Goal: Information Seeking & Learning: Learn about a topic

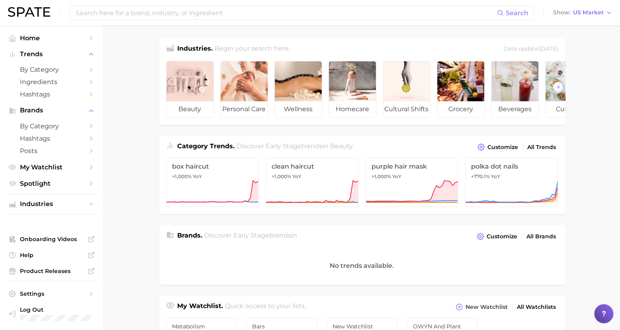
click at [143, 76] on main "Industries. Begin your search here. Data update: [DATE] beauty personal care we…" at bounding box center [362, 326] width 517 height 603
click at [138, 14] on input at bounding box center [286, 13] width 422 height 14
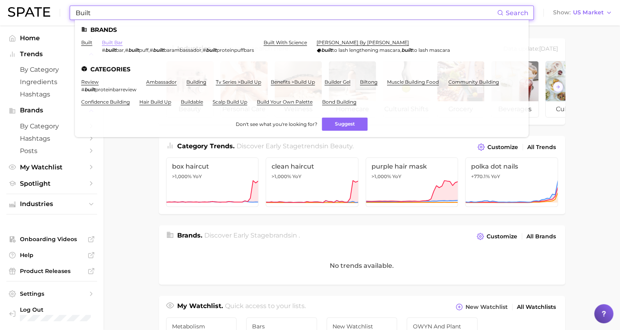
type input "Built"
click at [112, 40] on link "built bar" at bounding box center [112, 42] width 21 height 6
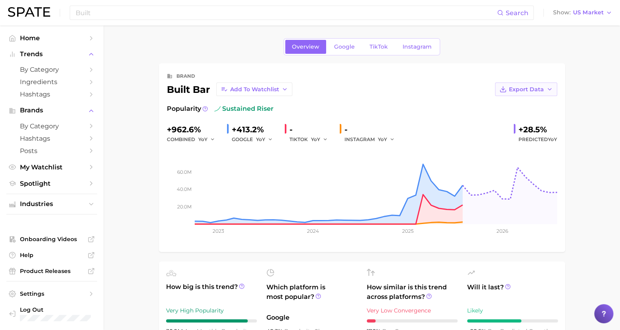
click at [528, 88] on span "Export Data" at bounding box center [526, 89] width 35 height 7
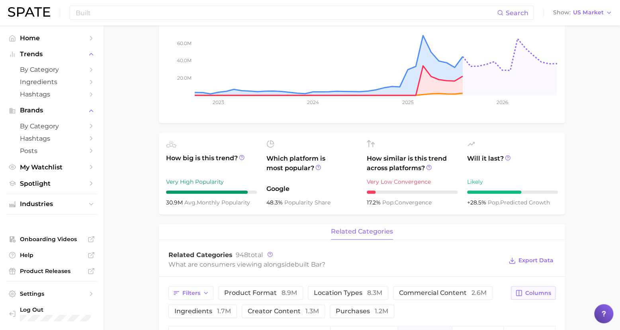
click at [536, 292] on span "Columns" at bounding box center [538, 293] width 26 height 7
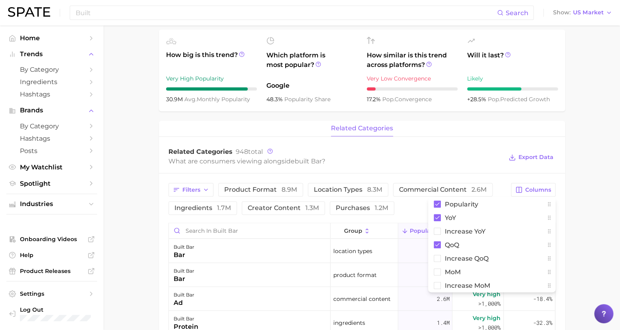
scroll to position [296, 0]
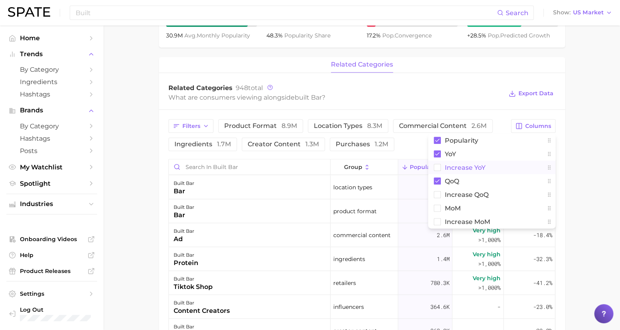
click at [478, 164] on span "Increase YoY" at bounding box center [465, 167] width 41 height 7
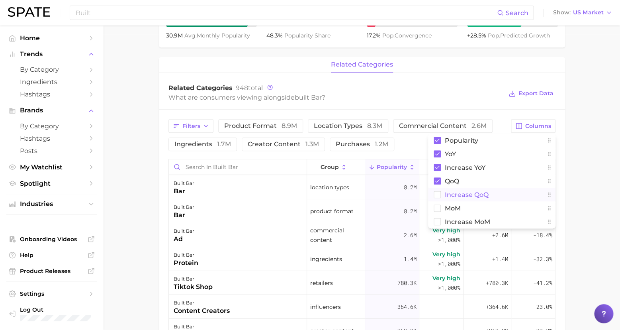
click at [449, 192] on span "Increase QoQ" at bounding box center [467, 194] width 44 height 7
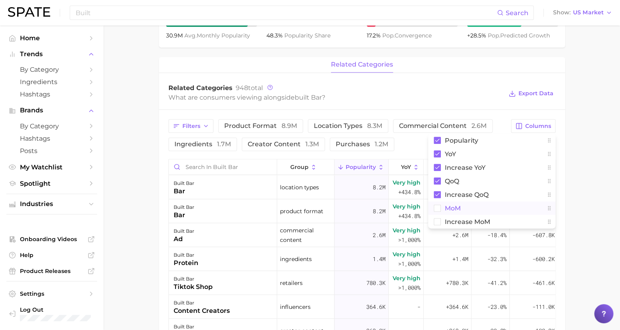
click at [442, 206] on button "MoM" at bounding box center [491, 208] width 127 height 14
click at [453, 221] on span "Increase MoM" at bounding box center [467, 221] width 45 height 7
click at [585, 196] on main "Overview Google TikTok Instagram brand built bar Add to Watchlist Export Data P…" at bounding box center [362, 134] width 517 height 808
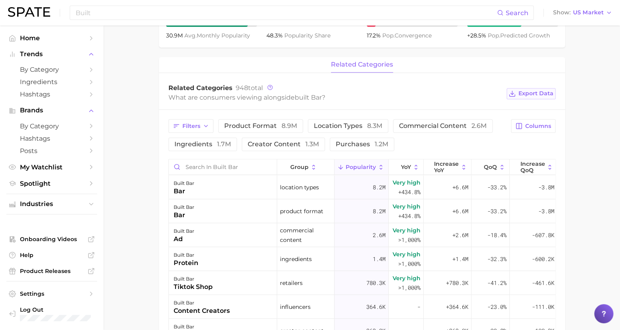
click at [539, 88] on button "Export Data" at bounding box center [531, 93] width 49 height 11
click at [229, 124] on span "product format 8.9m" at bounding box center [260, 126] width 73 height 6
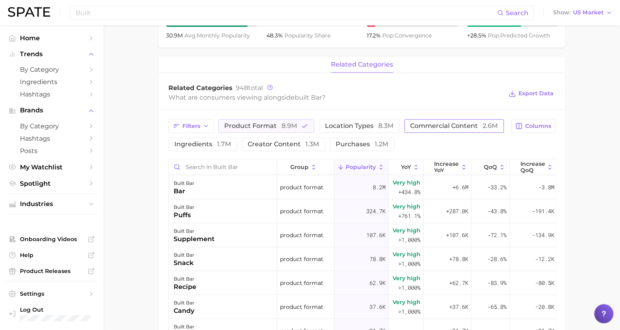
click at [424, 129] on button "commercial content 2.6m" at bounding box center [454, 126] width 100 height 14
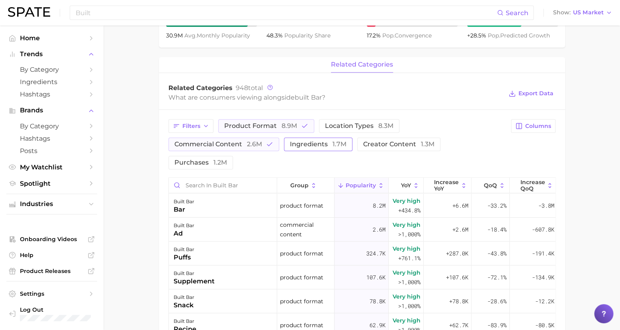
click at [333, 146] on span "1.7m" at bounding box center [340, 144] width 14 height 8
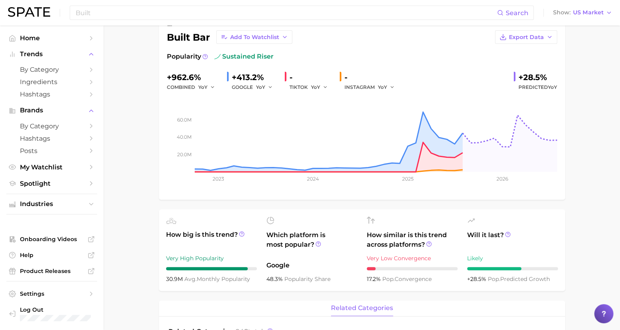
scroll to position [31, 0]
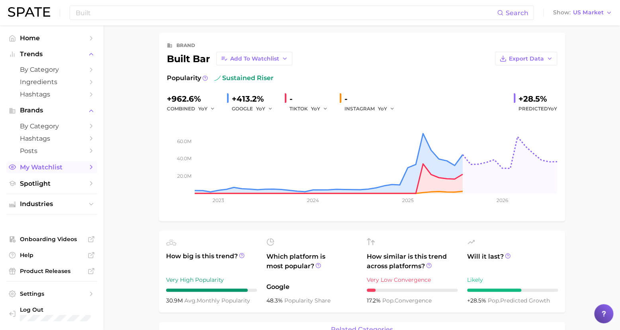
click at [91, 165] on polyline "Sidebar" at bounding box center [91, 167] width 2 height 4
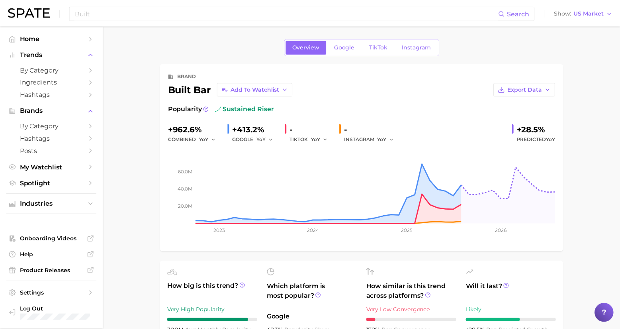
scroll to position [31, 0]
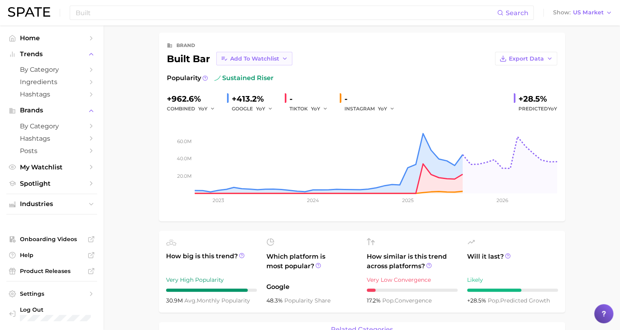
click at [261, 57] on span "Add to Watchlist" at bounding box center [254, 58] width 49 height 7
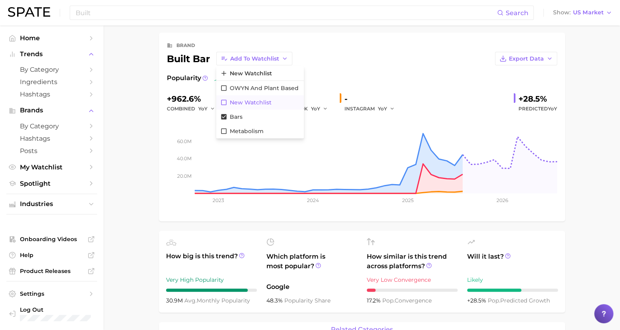
click at [250, 101] on span "New Watchlist" at bounding box center [251, 102] width 42 height 7
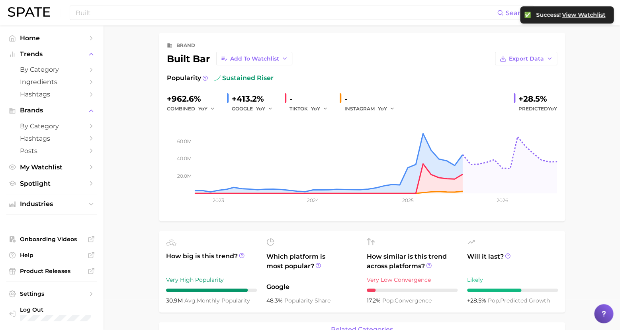
click at [593, 14] on span "View Watchlist" at bounding box center [583, 15] width 43 height 7
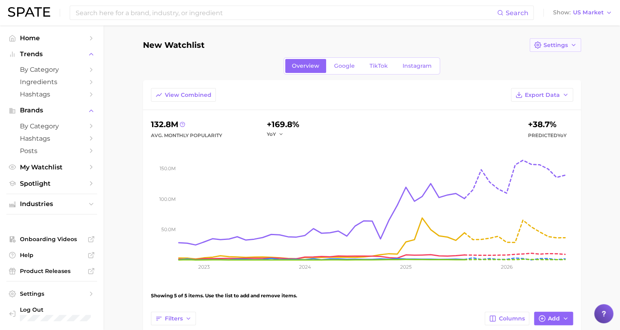
click at [553, 43] on span "Settings" at bounding box center [556, 45] width 24 height 7
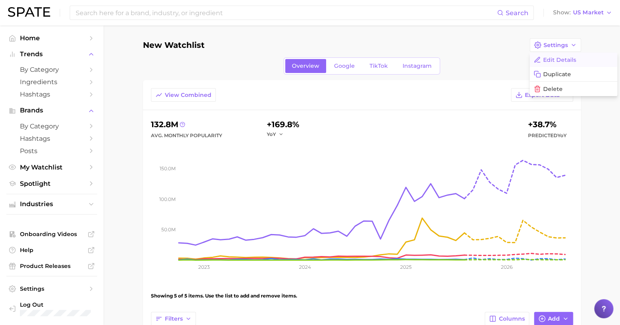
click at [555, 58] on span "Edit Details" at bounding box center [559, 60] width 33 height 7
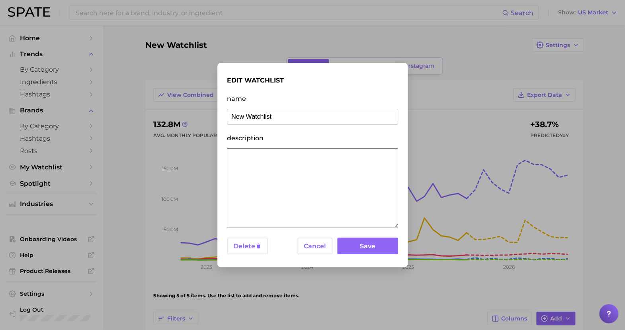
drag, startPoint x: 291, startPoint y: 118, endPoint x: 204, endPoint y: 111, distance: 86.7
click at [204, 111] on div "edit watchlist name New Watchlist description Delete Cancel Save" at bounding box center [312, 165] width 625 height 330
type input "[MEDICAL_DATA]"
click at [368, 245] on button "Save" at bounding box center [367, 245] width 61 height 17
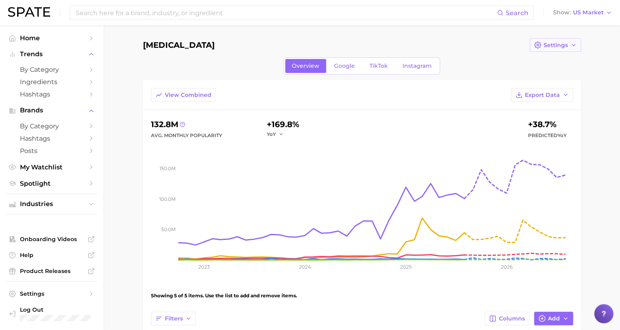
click at [562, 45] on span "Settings" at bounding box center [556, 45] width 24 height 7
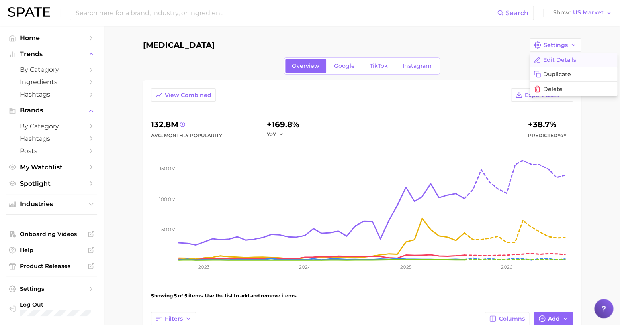
click at [561, 61] on span "Edit Details" at bounding box center [559, 60] width 33 height 7
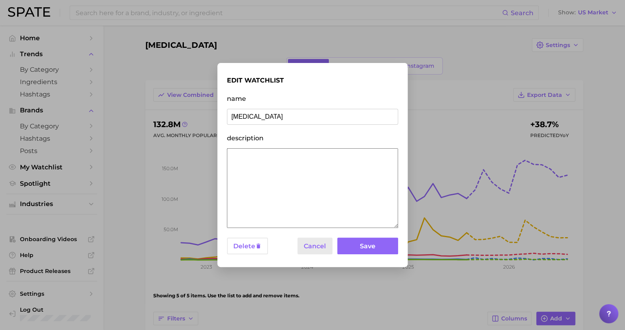
click at [320, 244] on button "Cancel" at bounding box center [315, 245] width 35 height 17
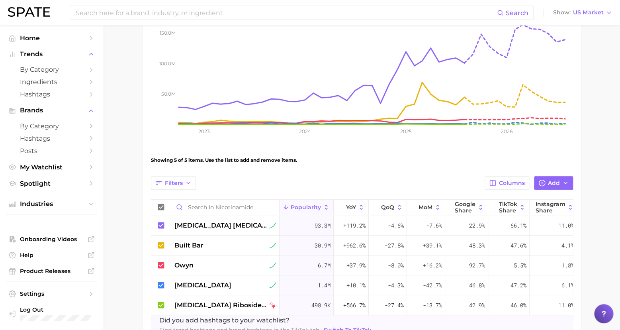
scroll to position [193, 0]
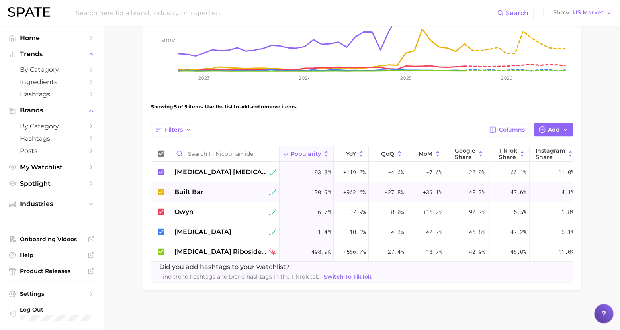
click at [162, 188] on icon at bounding box center [161, 191] width 6 height 6
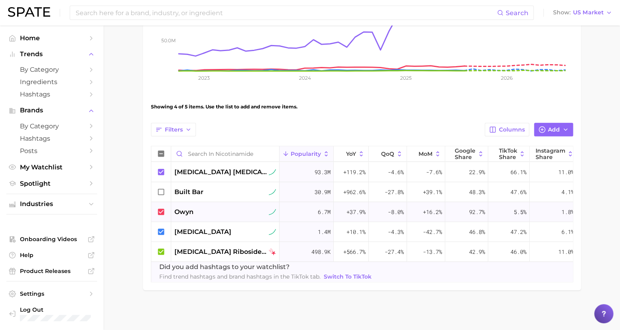
click at [161, 207] on icon at bounding box center [161, 211] width 9 height 9
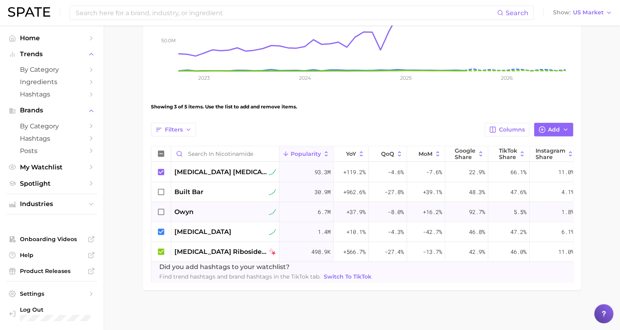
scroll to position [0, 0]
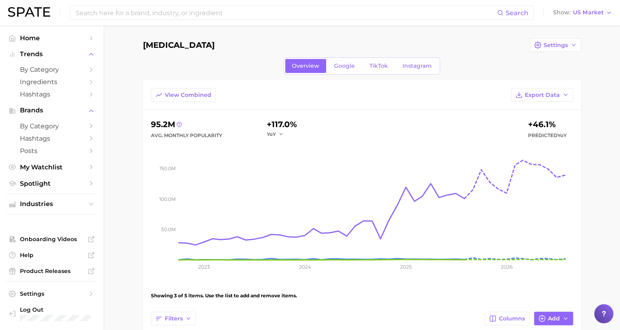
click at [600, 187] on main "[MEDICAL_DATA] Settings Overview Google TikTok Instagram View Combined Export D…" at bounding box center [362, 271] width 517 height 493
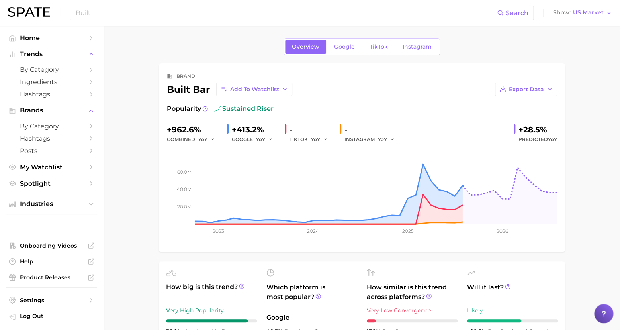
scroll to position [31, 0]
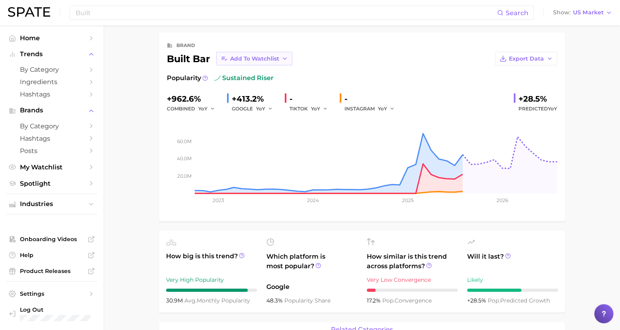
click at [266, 57] on span "Add to Watchlist" at bounding box center [254, 58] width 49 height 7
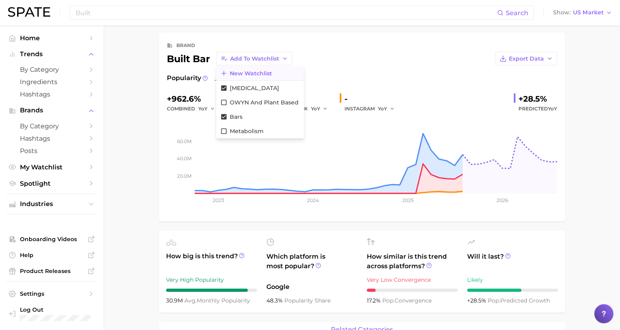
click at [244, 71] on span "New Watchlist" at bounding box center [251, 73] width 42 height 7
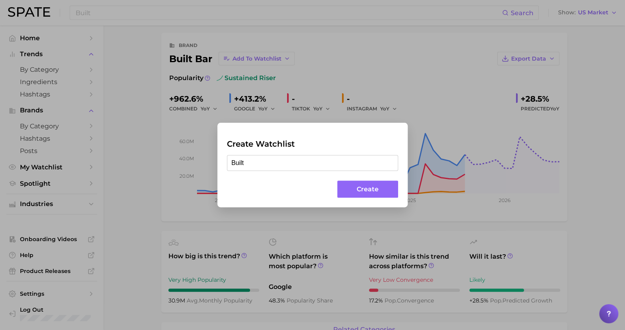
type input "Built"
click at [370, 188] on button "Create" at bounding box center [367, 188] width 61 height 17
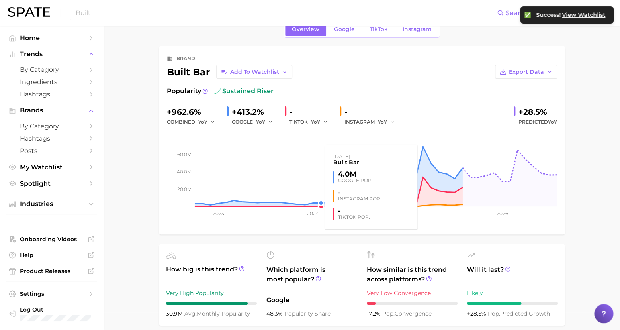
scroll to position [0, 0]
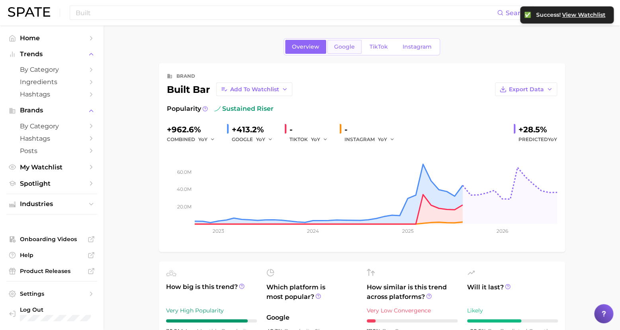
click at [348, 43] on span "Google" at bounding box center [344, 46] width 21 height 7
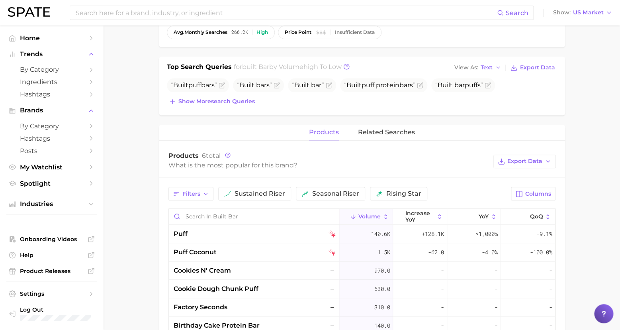
scroll to position [313, 0]
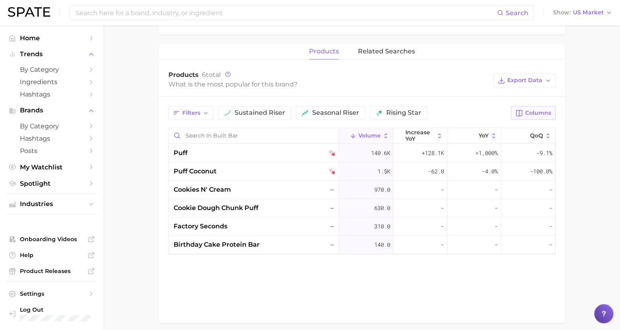
click at [536, 110] on span "Columns" at bounding box center [538, 113] width 26 height 7
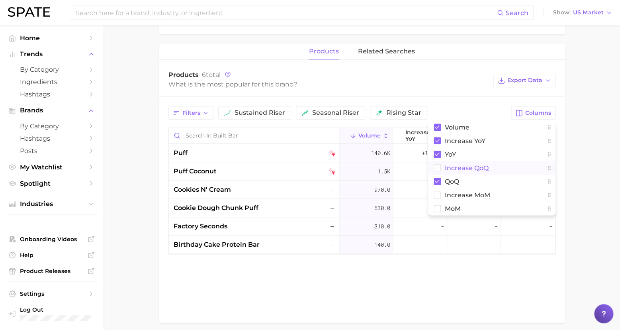
click at [456, 164] on span "increase QoQ" at bounding box center [467, 167] width 44 height 7
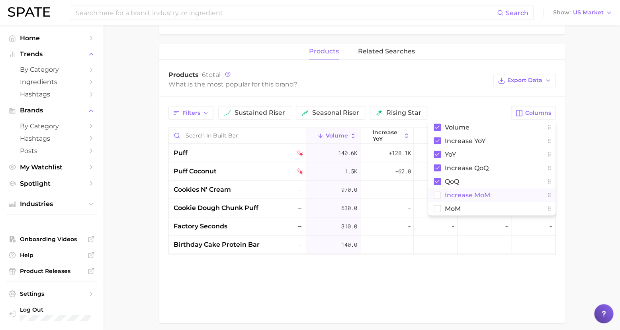
click at [454, 192] on span "increase MoM" at bounding box center [467, 195] width 45 height 7
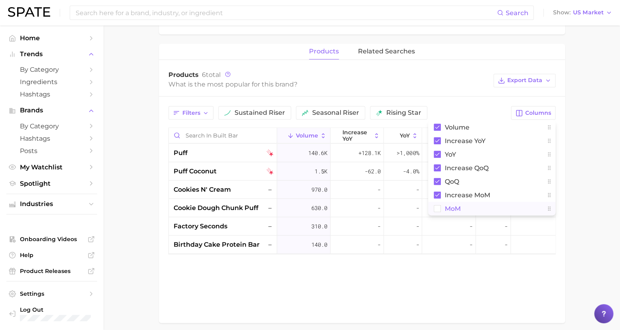
click at [450, 205] on span "MoM" at bounding box center [453, 208] width 16 height 7
click at [588, 168] on main "Overview Google TikTok Instagram brand built bar Add to Watchlist Export Data S…" at bounding box center [362, 38] width 517 height 650
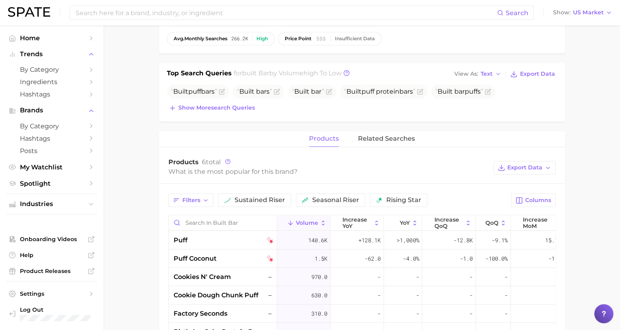
scroll to position [278, 0]
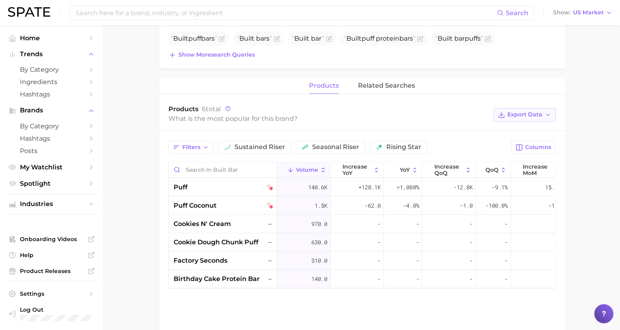
click at [524, 111] on span "Export Data" at bounding box center [524, 114] width 35 height 7
click at [502, 127] on span "Table Data CSV" at bounding box center [504, 129] width 44 height 7
click at [400, 83] on span "related searches" at bounding box center [386, 85] width 57 height 7
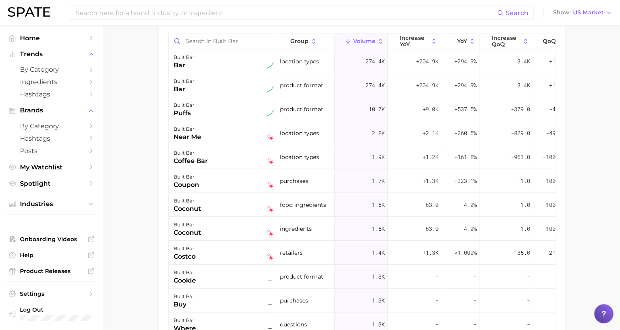
scroll to position [305, 0]
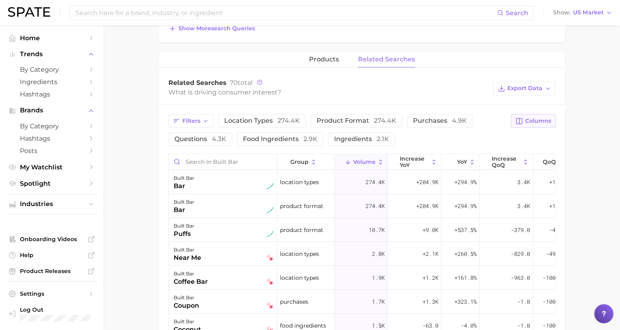
click at [535, 117] on span "Columns" at bounding box center [538, 120] width 26 height 7
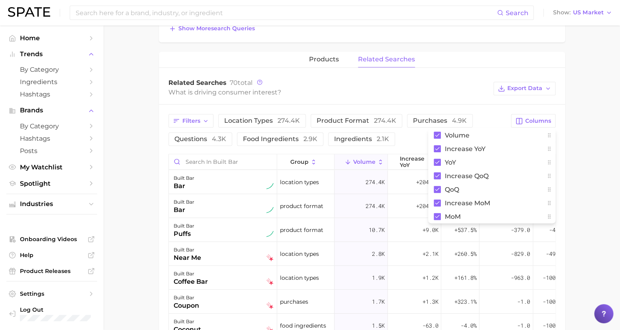
click at [579, 107] on main "Overview Google TikTok Instagram brand built bar Add to Watchlist Export Data S…" at bounding box center [362, 127] width 517 height 812
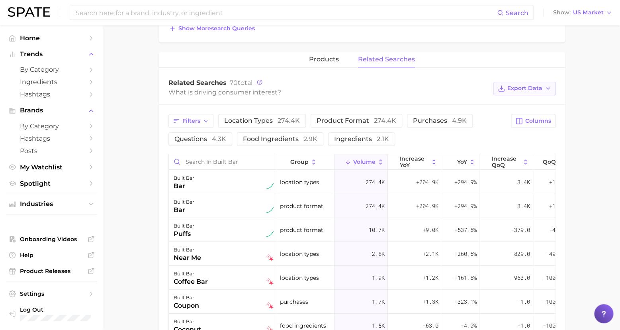
click at [519, 85] on span "Export Data" at bounding box center [524, 88] width 35 height 7
click at [495, 100] on span "Table Data CSV" at bounding box center [504, 103] width 44 height 7
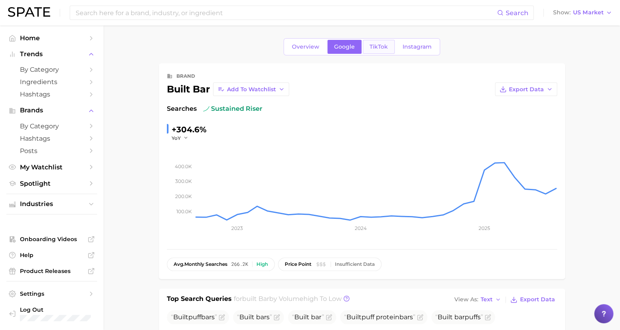
click at [382, 43] on span "TikTok" at bounding box center [379, 46] width 18 height 7
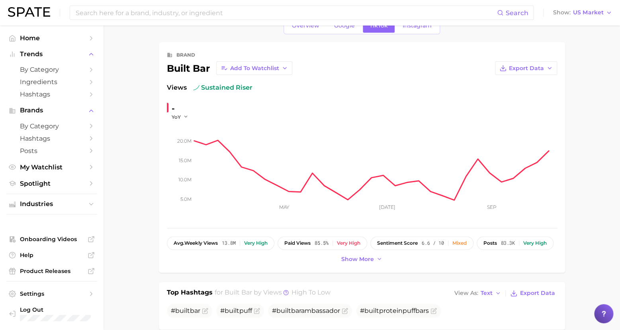
scroll to position [94, 0]
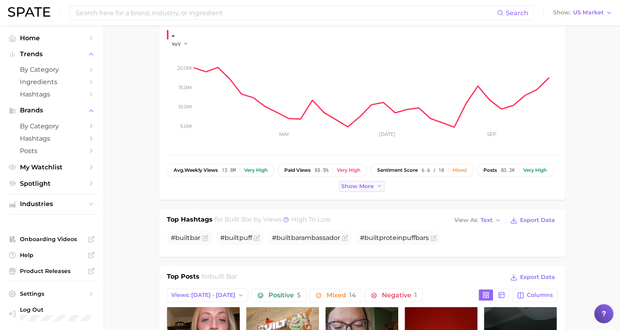
click at [348, 181] on button "Show more" at bounding box center [361, 186] width 45 height 11
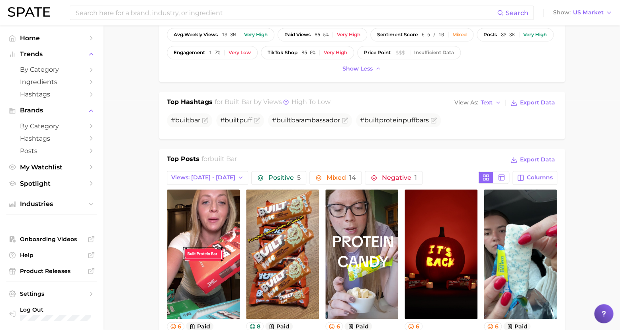
scroll to position [234, 0]
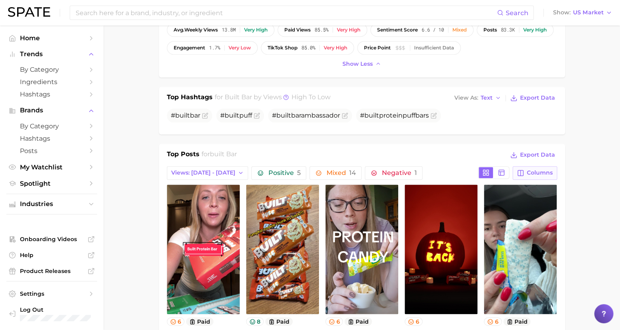
click at [539, 170] on span "Columns" at bounding box center [540, 172] width 26 height 7
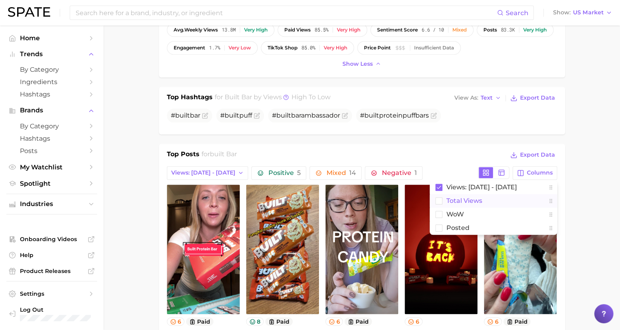
click at [471, 198] on span "Total Views" at bounding box center [464, 200] width 36 height 7
drag, startPoint x: 456, startPoint y: 212, endPoint x: 456, endPoint y: 218, distance: 6.0
click at [456, 213] on span "WoW" at bounding box center [455, 214] width 18 height 7
drag, startPoint x: 456, startPoint y: 226, endPoint x: 541, endPoint y: 228, distance: 84.5
click at [456, 226] on span "Posted" at bounding box center [457, 227] width 23 height 7
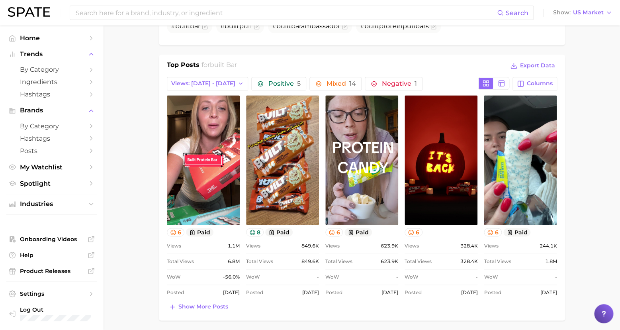
scroll to position [325, 0]
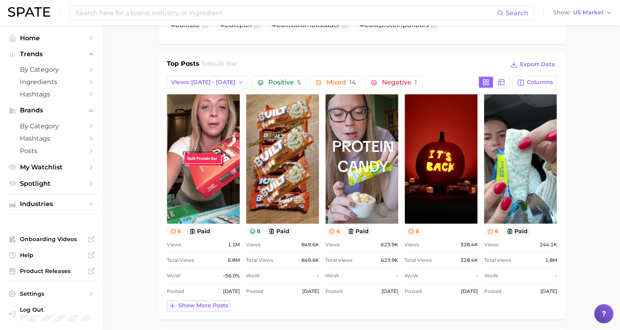
click at [209, 302] on span "Show more posts" at bounding box center [203, 305] width 50 height 7
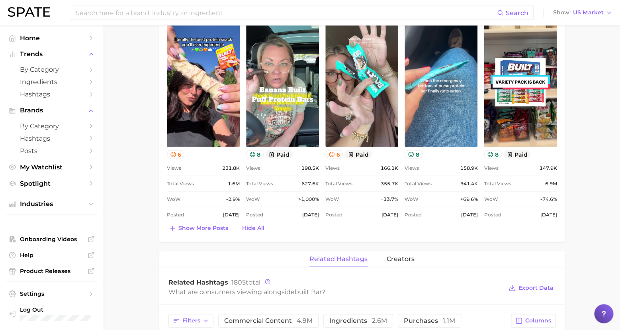
scroll to position [695, 0]
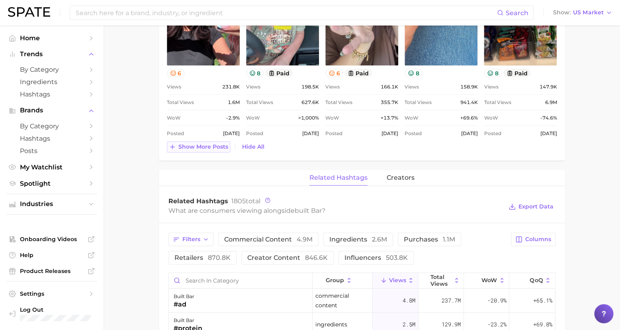
click at [209, 143] on span "Show more posts" at bounding box center [203, 146] width 50 height 7
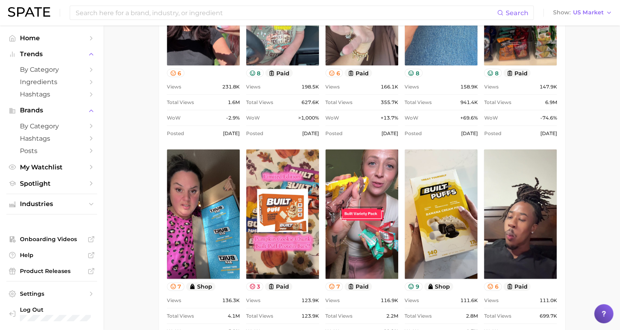
scroll to position [914, 0]
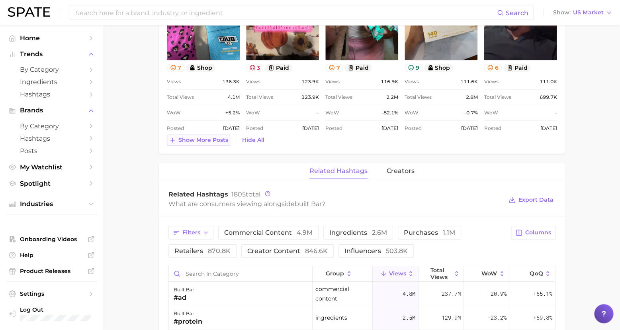
click at [211, 137] on span "Show more posts" at bounding box center [203, 140] width 50 height 7
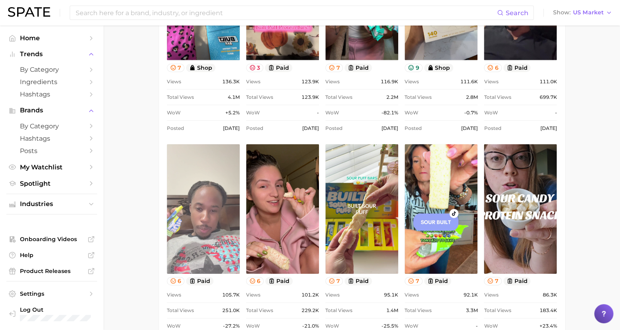
scroll to position [0, 0]
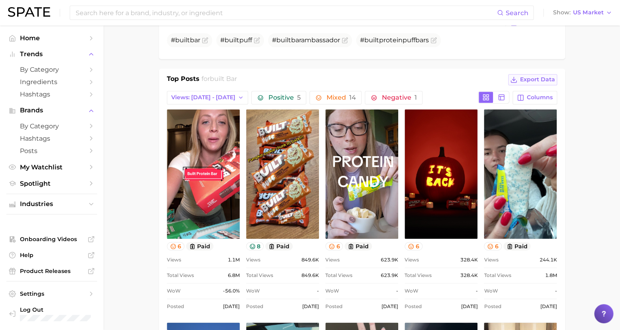
click at [545, 77] on span "Export Data" at bounding box center [537, 79] width 35 height 7
click at [349, 95] on span "14" at bounding box center [352, 98] width 7 height 8
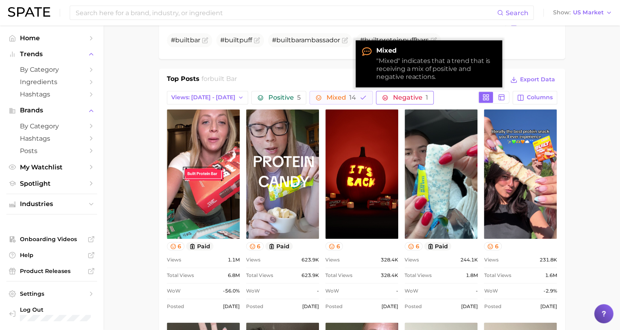
click at [393, 96] on span "Negative 1" at bounding box center [410, 97] width 35 height 6
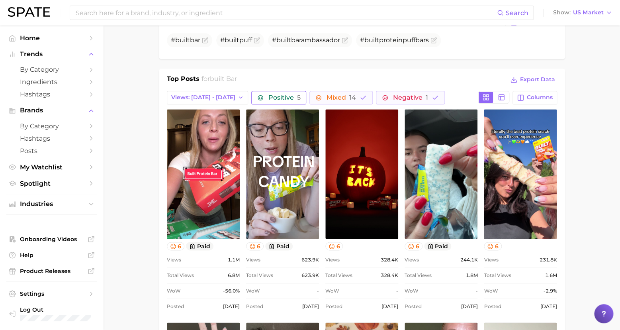
click at [297, 96] on span "5" at bounding box center [299, 98] width 4 height 8
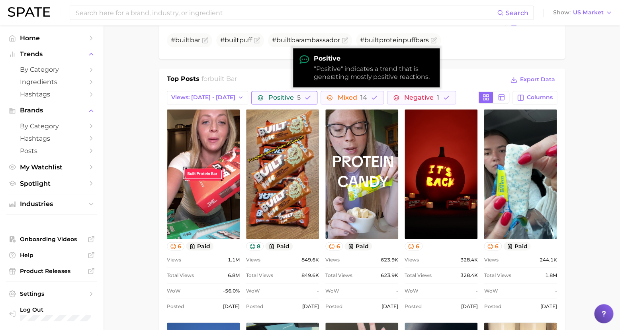
click at [297, 96] on span "5" at bounding box center [299, 98] width 4 height 8
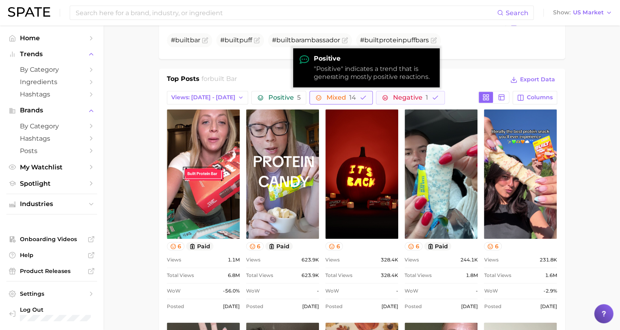
click at [327, 98] on button "Mixed 14" at bounding box center [340, 98] width 63 height 14
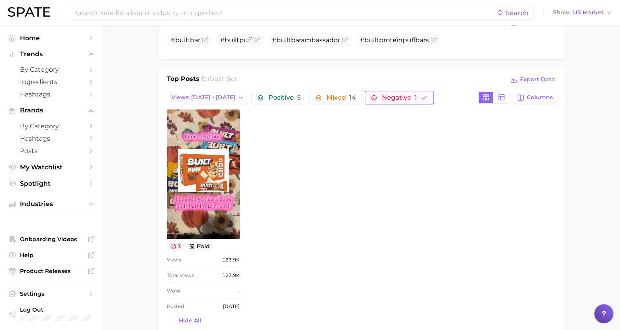
click at [386, 98] on button "Negative 1" at bounding box center [399, 98] width 69 height 14
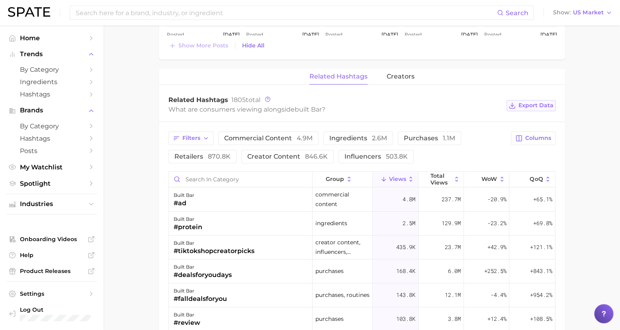
click at [538, 102] on span "Export Data" at bounding box center [536, 105] width 35 height 7
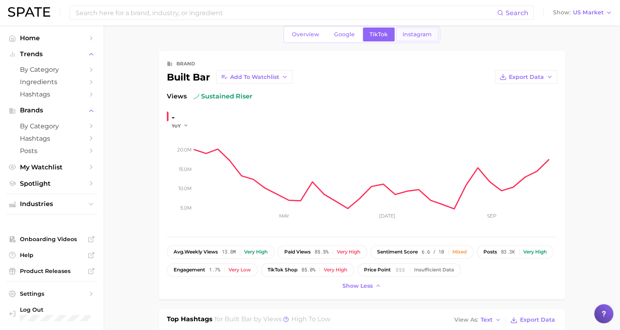
click at [410, 31] on span "Instagram" at bounding box center [417, 34] width 29 height 7
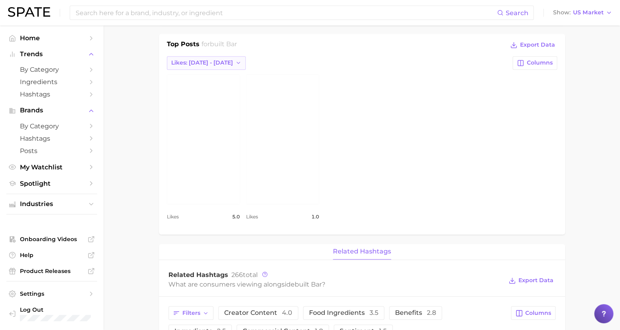
click at [219, 56] on button "Likes: [DATE] - [DATE]" at bounding box center [206, 63] width 79 height 14
click at [217, 89] on span "Likes: [DATE] - [DATE]" at bounding box center [202, 91] width 62 height 7
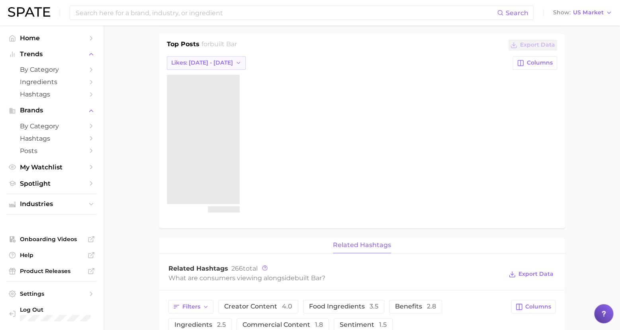
click at [215, 59] on span "Likes: [DATE] - [DATE]" at bounding box center [202, 62] width 62 height 7
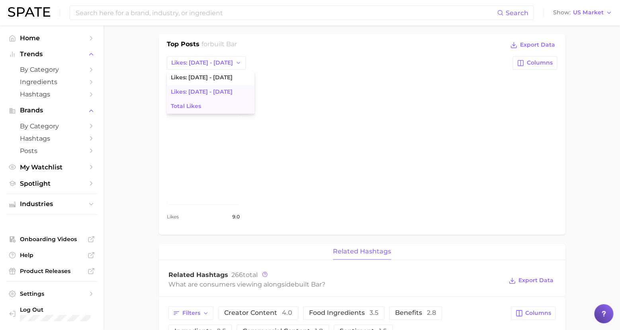
click at [184, 103] on span "Total Likes" at bounding box center [186, 106] width 30 height 7
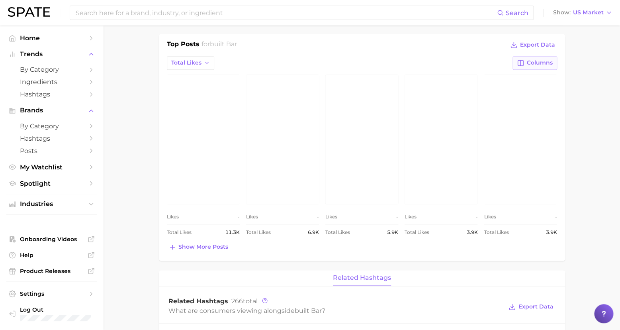
click at [547, 59] on span "Columns" at bounding box center [540, 62] width 26 height 7
click at [456, 101] on span "Posted" at bounding box center [457, 104] width 23 height 7
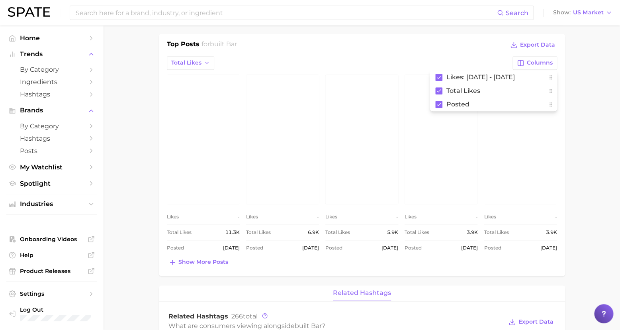
click at [585, 211] on main "Overview Google TikTok Instagram brand built bar Add to Watchlist Export Data P…" at bounding box center [362, 240] width 517 height 1053
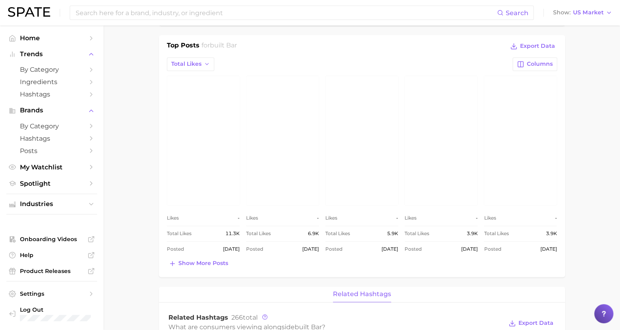
scroll to position [308, 0]
click at [213, 262] on span "Show more posts" at bounding box center [203, 265] width 50 height 7
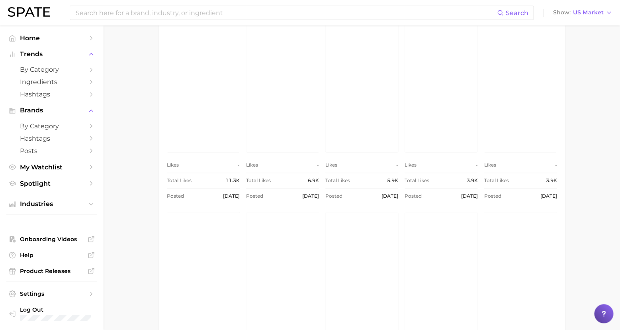
scroll to position [589, 0]
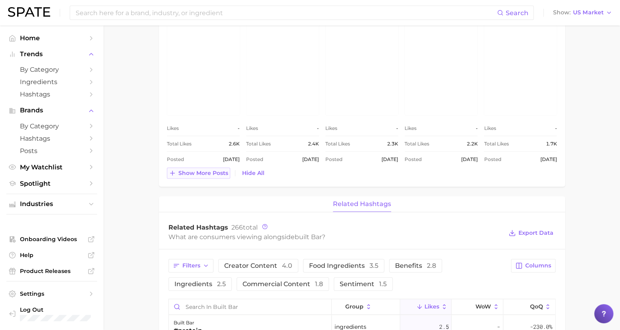
click at [195, 170] on span "Show more posts" at bounding box center [203, 172] width 50 height 7
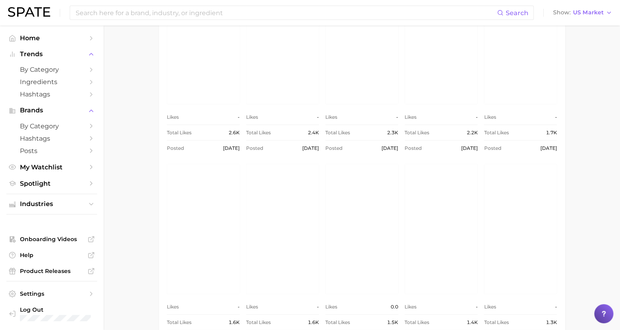
scroll to position [735, 0]
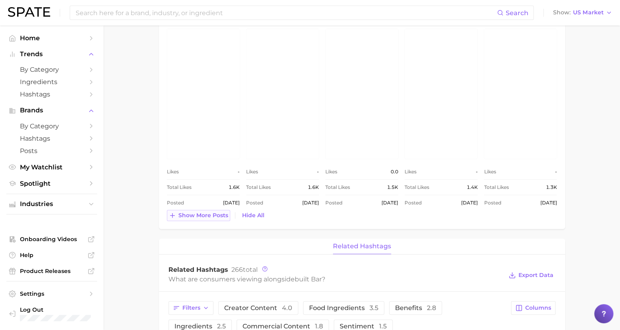
click at [187, 212] on span "Show more posts" at bounding box center [203, 215] width 50 height 7
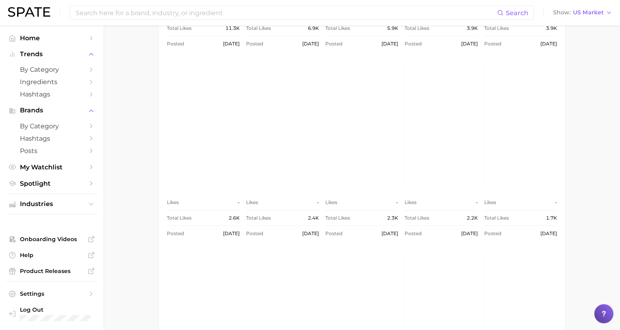
scroll to position [317, 0]
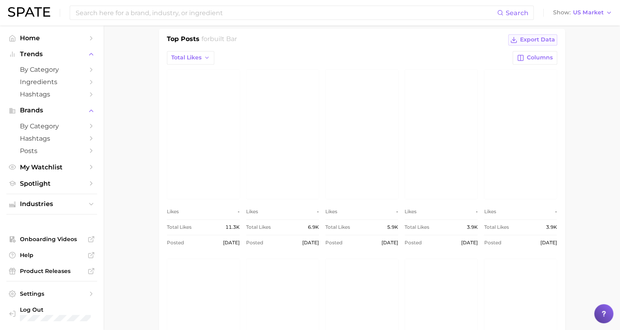
click at [533, 36] on span "Export Data" at bounding box center [537, 39] width 35 height 7
click at [199, 126] on link "view post on Instagram" at bounding box center [203, 133] width 73 height 129
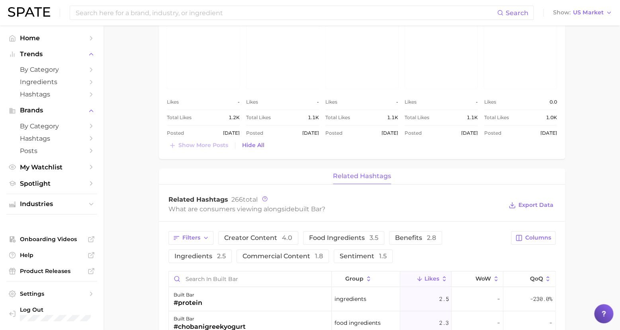
scroll to position [1088, 0]
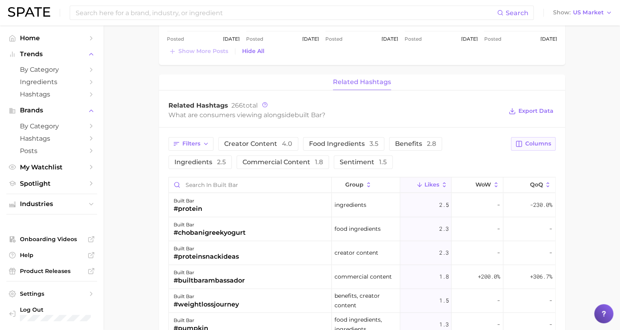
click at [531, 140] on span "Columns" at bounding box center [538, 143] width 26 height 7
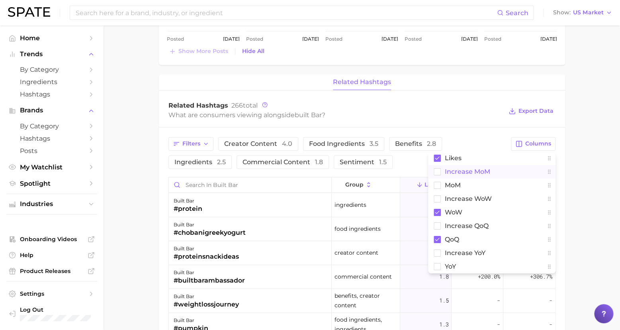
click at [478, 165] on button "Increase MoM" at bounding box center [491, 172] width 127 height 14
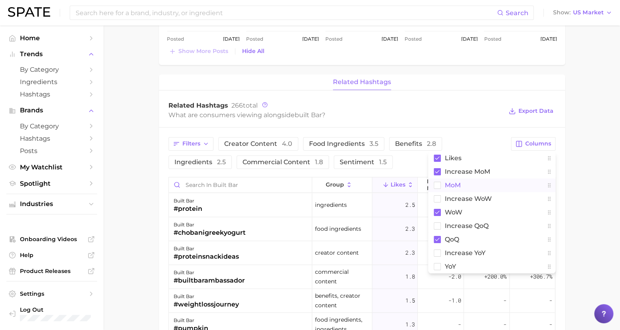
click at [449, 182] on span "MoM" at bounding box center [453, 185] width 16 height 7
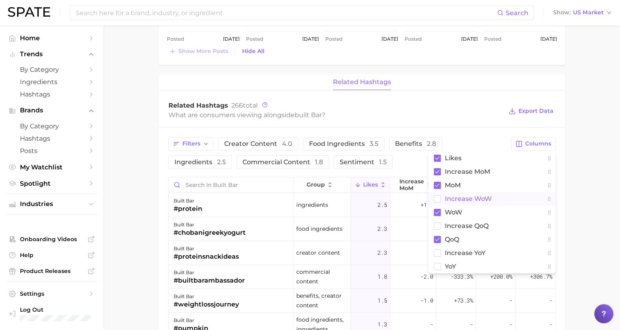
click at [452, 195] on span "Increase WoW" at bounding box center [468, 198] width 47 height 7
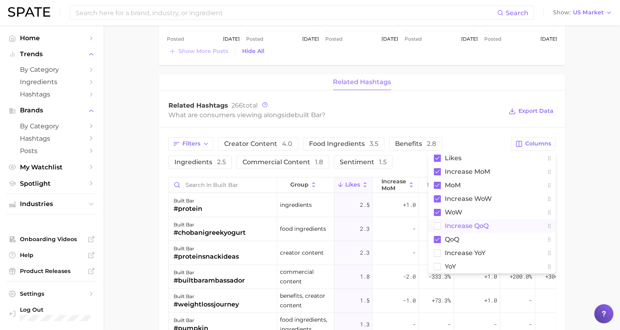
click at [470, 222] on span "Increase QoQ" at bounding box center [467, 225] width 44 height 7
click at [462, 250] on span "Increase YoY" at bounding box center [465, 252] width 41 height 7
drag, startPoint x: 444, startPoint y: 262, endPoint x: 479, endPoint y: 246, distance: 38.8
click at [444, 262] on button "YoY" at bounding box center [491, 267] width 127 height 14
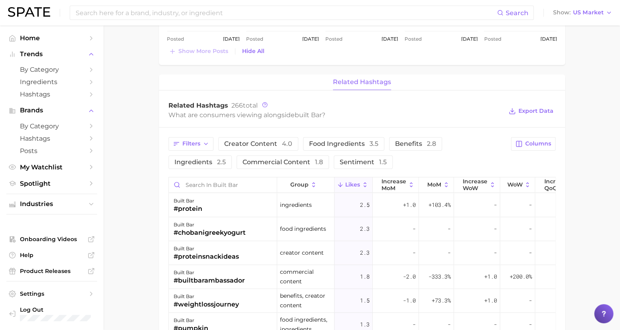
drag, startPoint x: 532, startPoint y: 105, endPoint x: 586, endPoint y: 117, distance: 54.7
click at [532, 108] on span "Export Data" at bounding box center [536, 111] width 35 height 7
click at [159, 7] on input at bounding box center [286, 13] width 422 height 14
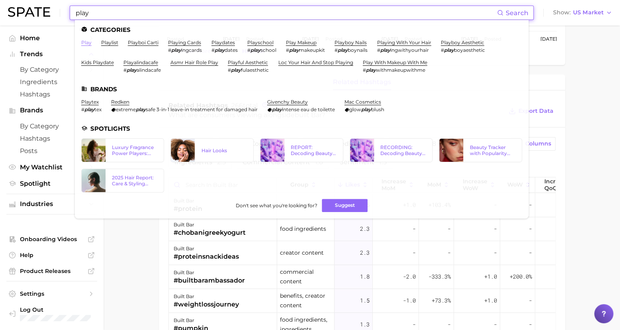
type input "play"
click at [88, 42] on link "play" at bounding box center [86, 42] width 10 height 6
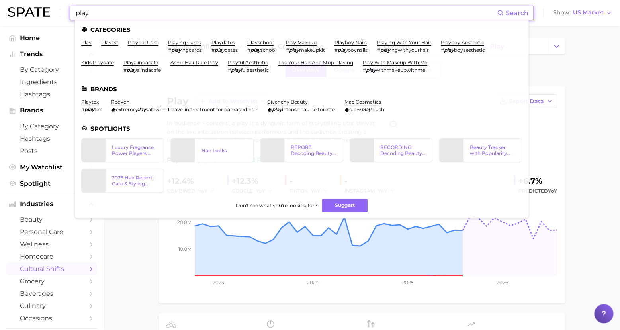
click at [127, 9] on input "play" at bounding box center [286, 13] width 422 height 14
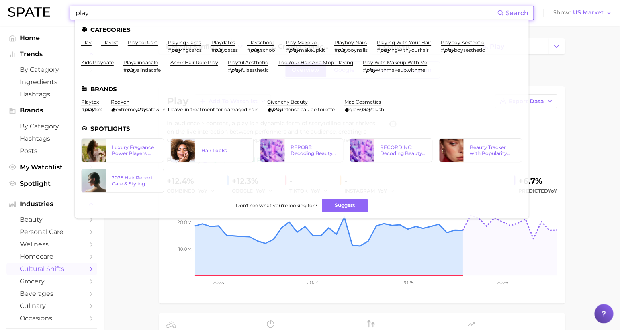
drag, startPoint x: 120, startPoint y: 10, endPoint x: 45, endPoint y: 3, distance: 75.7
click at [45, 4] on div "play Search Categories play playlist playboi carti playing cards # play ingcard…" at bounding box center [310, 12] width 604 height 25
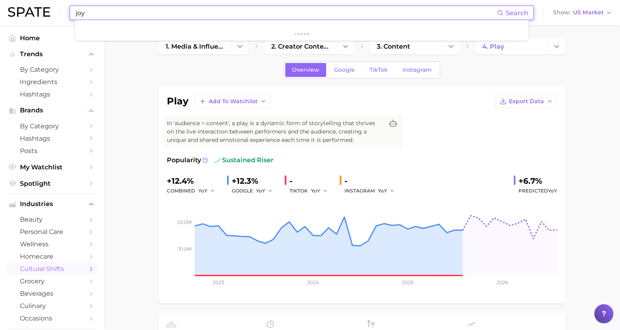
type input "joy"
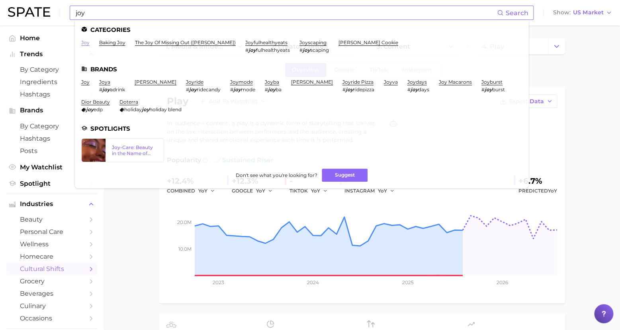
click at [85, 43] on link "joy" at bounding box center [85, 42] width 8 height 6
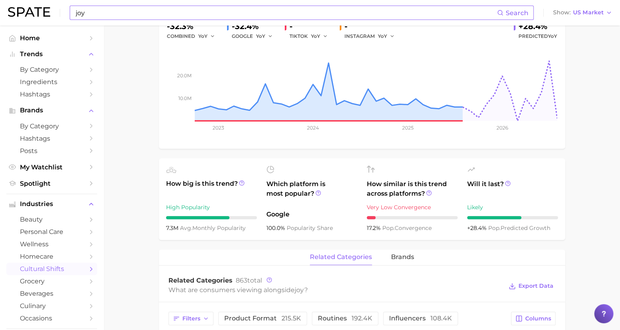
scroll to position [223, 0]
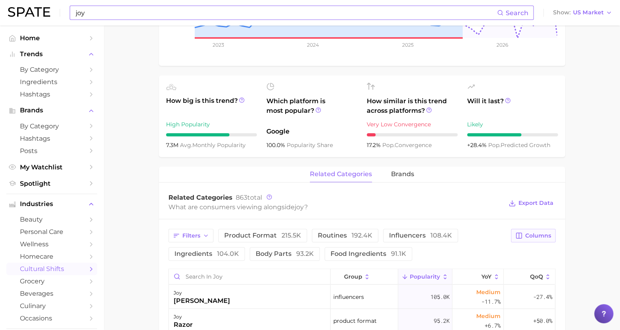
click at [551, 242] on button "Columns" at bounding box center [533, 236] width 44 height 14
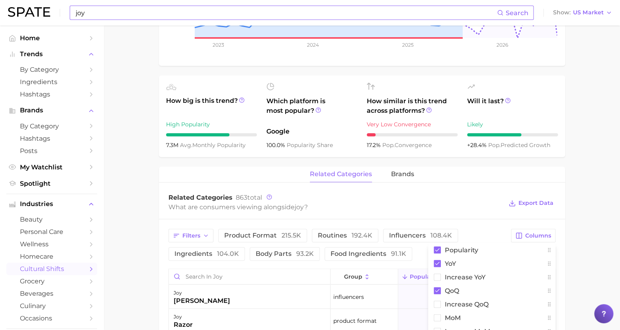
scroll to position [433, 0]
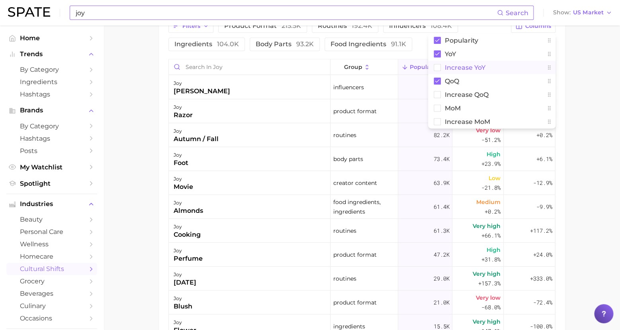
click at [435, 71] on rect at bounding box center [437, 67] width 7 height 7
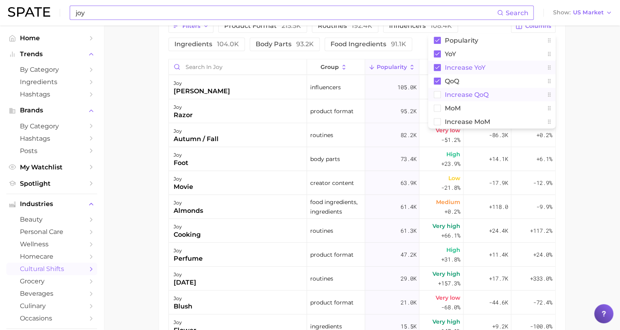
click at [438, 98] on rect at bounding box center [437, 94] width 7 height 7
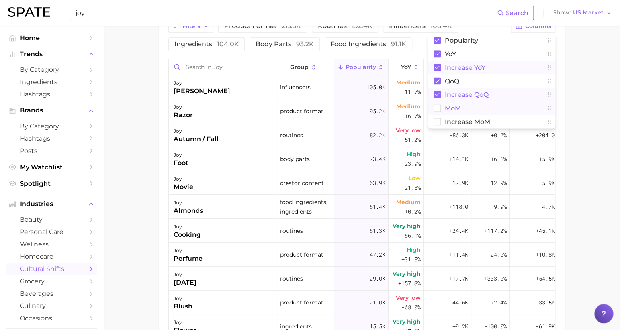
click at [437, 112] on rect at bounding box center [437, 108] width 7 height 7
click at [437, 125] on rect at bounding box center [437, 121] width 7 height 7
click at [578, 121] on main "1. marketing & sales 2. questions & sentiment 3. mood 4. joy Overview Google Ti…" at bounding box center [362, 15] width 517 height 845
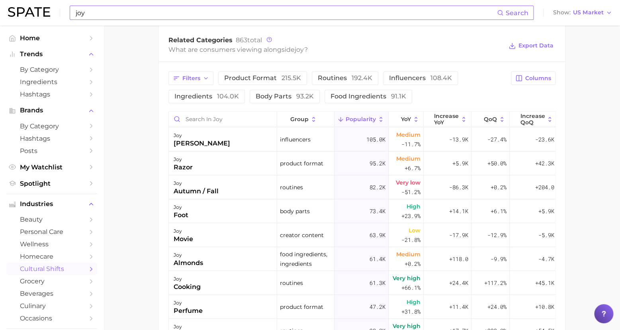
scroll to position [341, 0]
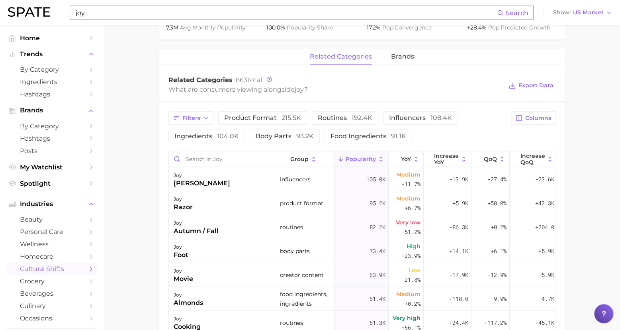
click at [387, 65] on div "related categories brands" at bounding box center [362, 57] width 406 height 16
click at [399, 60] on span "brands" at bounding box center [402, 56] width 23 height 7
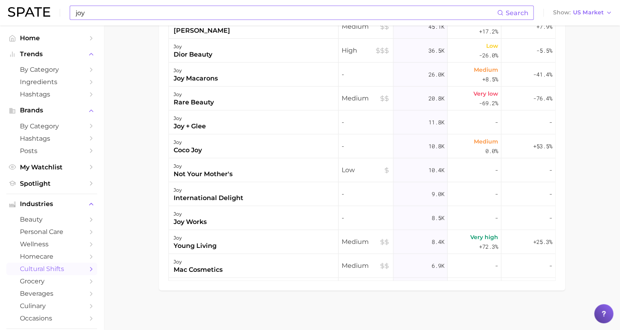
scroll to position [0, 0]
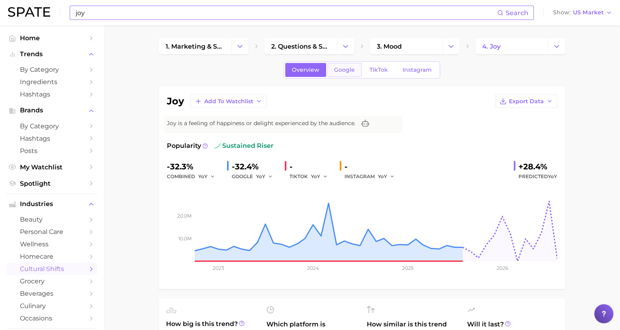
click at [345, 71] on span "Google" at bounding box center [344, 70] width 21 height 7
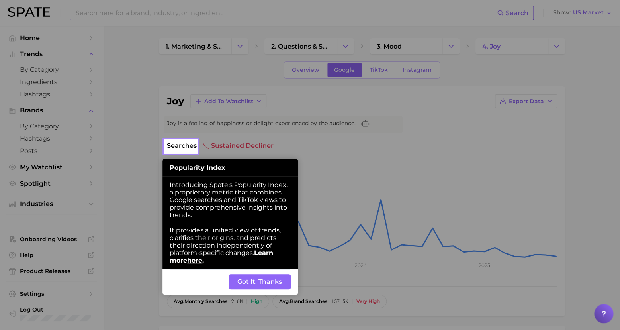
click at [268, 274] on button "Got It, Thanks" at bounding box center [260, 281] width 62 height 15
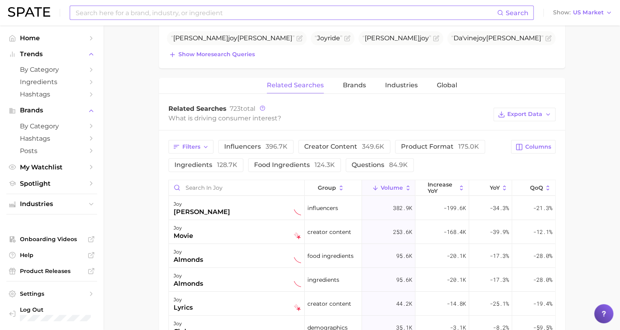
scroll to position [227, 0]
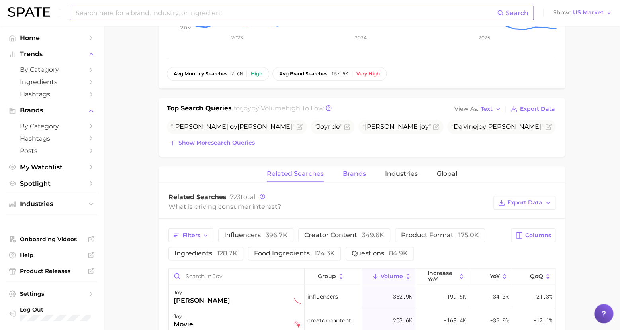
click at [357, 173] on span "Brands" at bounding box center [354, 173] width 23 height 7
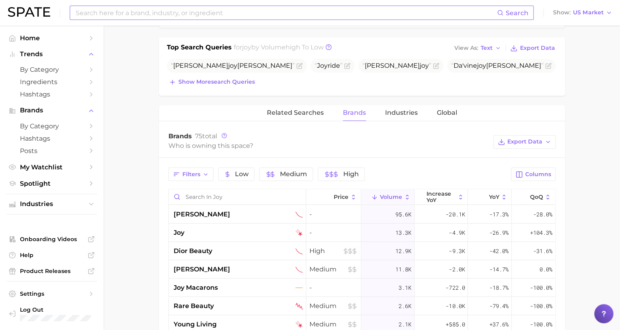
scroll to position [328, 0]
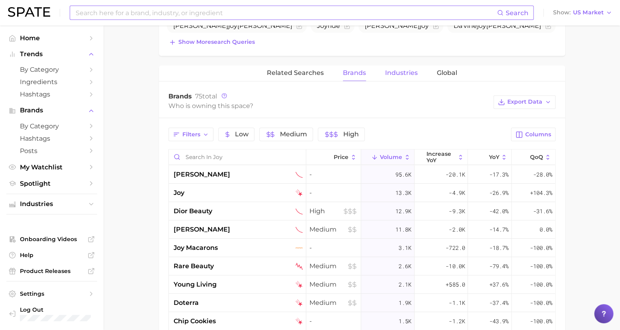
click at [409, 72] on span "Industries" at bounding box center [401, 72] width 33 height 7
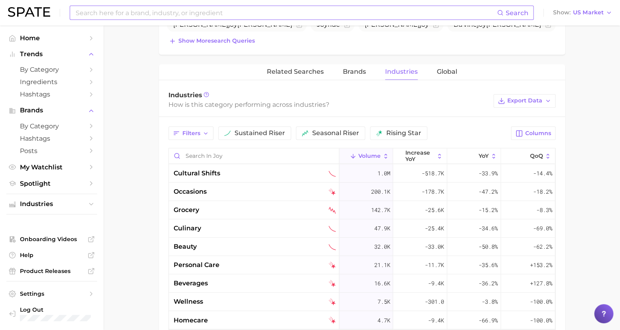
scroll to position [355, 0]
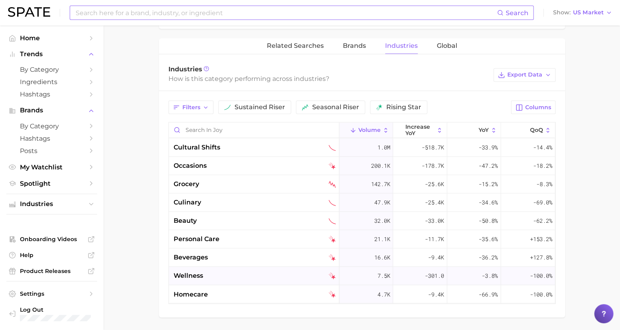
click at [192, 273] on span "wellness" at bounding box center [188, 276] width 29 height 10
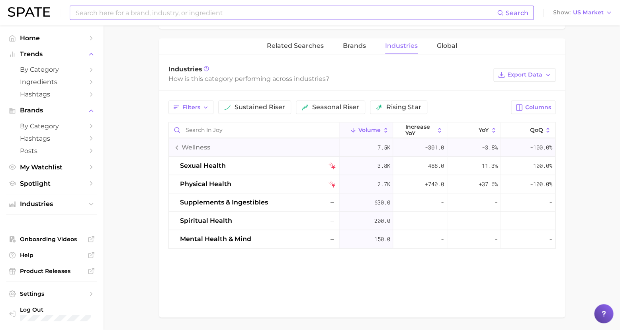
click at [176, 145] on icon at bounding box center [177, 147] width 6 height 6
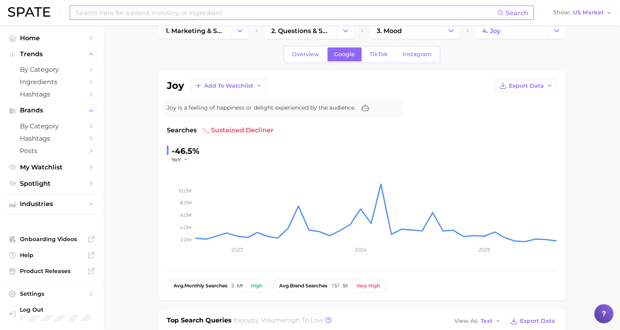
scroll to position [0, 0]
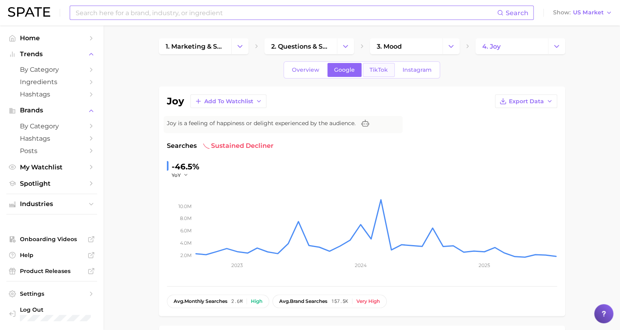
click at [380, 72] on span "TikTok" at bounding box center [379, 70] width 18 height 7
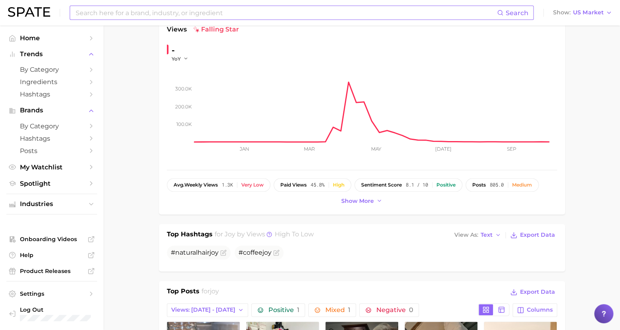
scroll to position [67, 0]
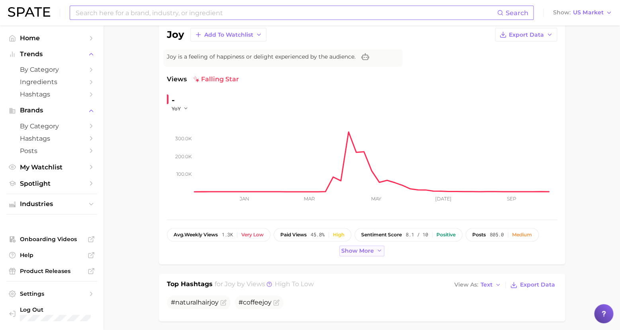
click at [368, 251] on span "Show more" at bounding box center [357, 250] width 33 height 7
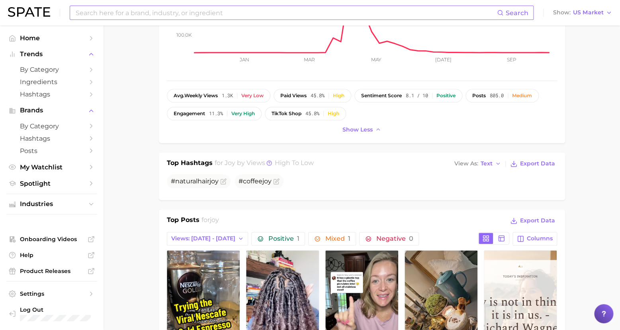
scroll to position [282, 0]
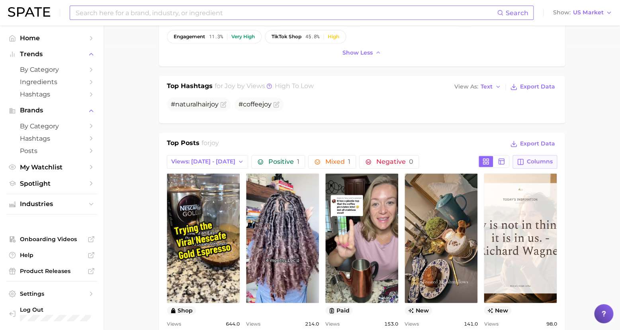
click at [528, 158] on span "Columns" at bounding box center [540, 161] width 26 height 7
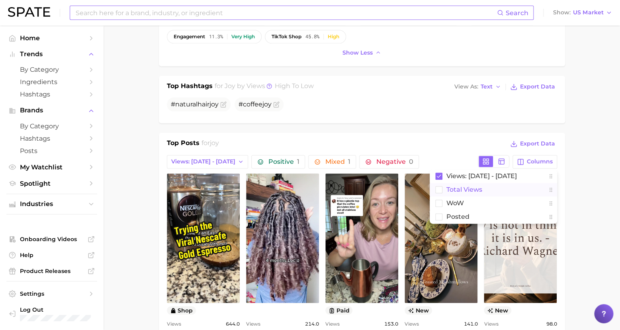
click at [449, 188] on span "Total Views" at bounding box center [464, 189] width 36 height 7
click at [454, 202] on span "WoW" at bounding box center [455, 203] width 18 height 7
click at [455, 215] on span "Posted" at bounding box center [457, 216] width 23 height 7
click at [580, 209] on main "1. marketing & sales 2. questions & sentiment 3. mood 4. joy Overview Google Ti…" at bounding box center [362, 316] width 517 height 1146
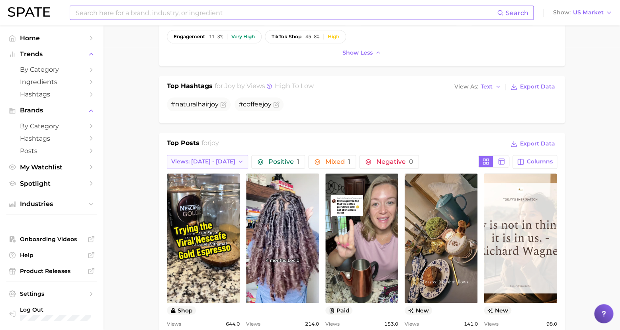
click at [226, 160] on span "Views: [DATE] - [DATE]" at bounding box center [203, 161] width 64 height 7
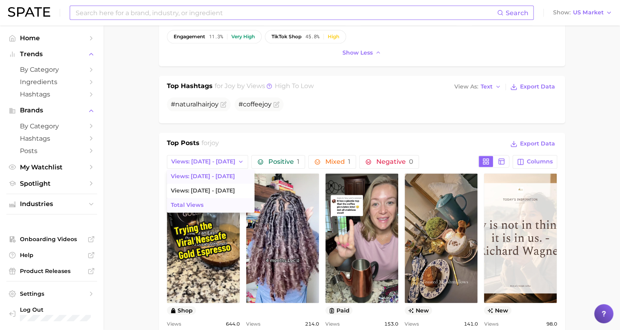
click at [194, 202] on span "Total Views" at bounding box center [187, 205] width 33 height 7
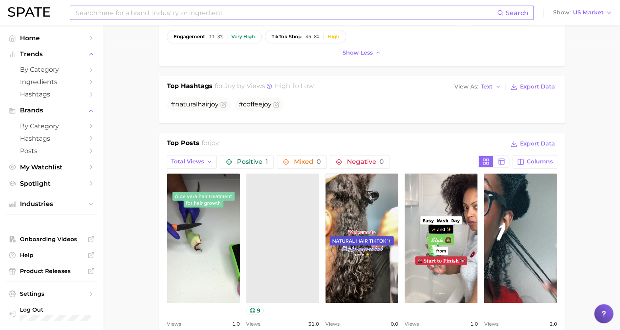
scroll to position [0, 0]
click at [595, 127] on main "1. marketing & sales 2. questions & sentiment 3. mood 4. joy Overview Google Ti…" at bounding box center [362, 316] width 517 height 1146
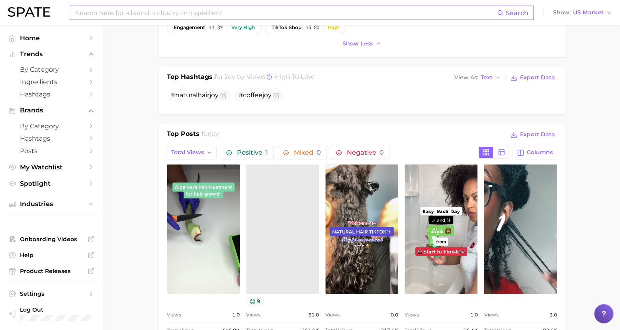
scroll to position [385, 0]
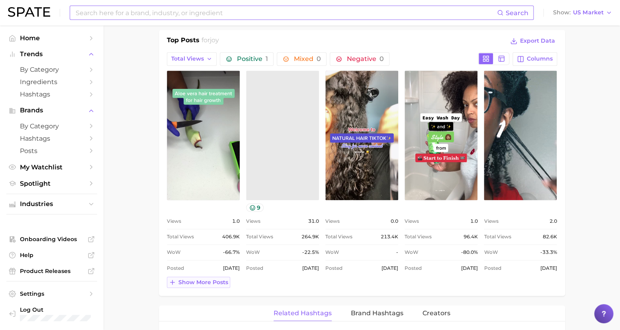
click at [181, 279] on span "Show more posts" at bounding box center [203, 281] width 50 height 7
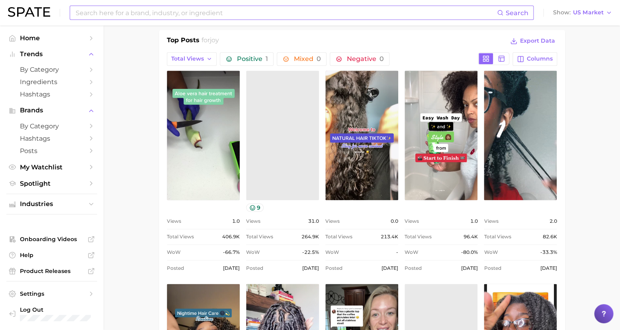
scroll to position [718, 0]
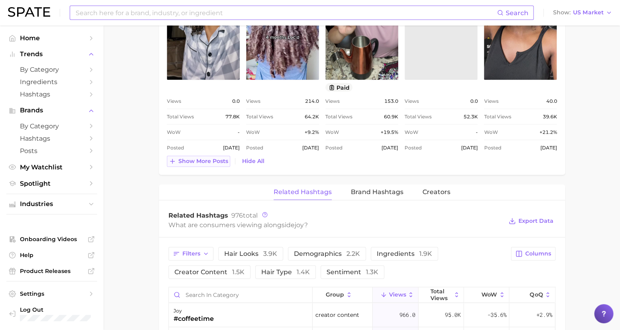
click at [212, 158] on span "Show more posts" at bounding box center [203, 161] width 50 height 7
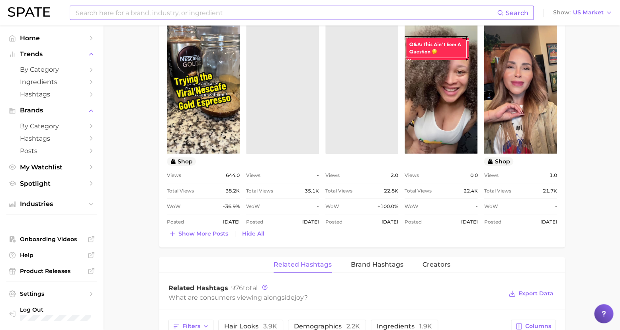
scroll to position [1031, 0]
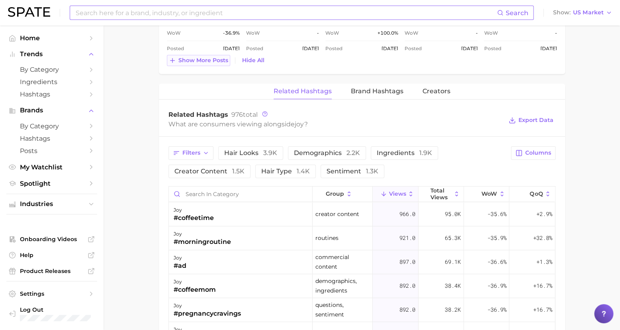
click at [204, 57] on span "Show more posts" at bounding box center [203, 60] width 50 height 7
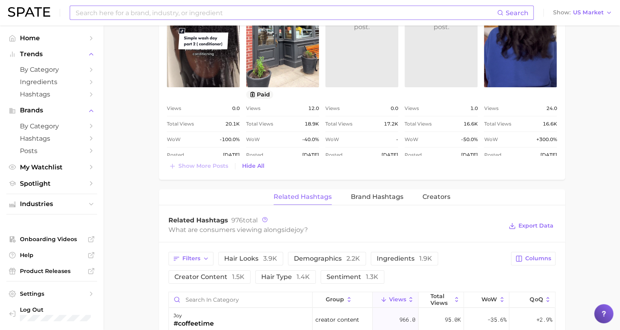
scroll to position [1257, 0]
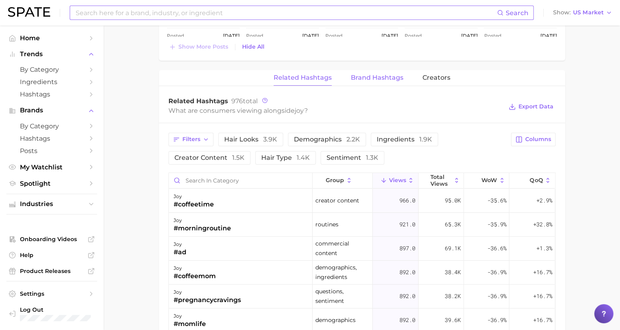
click at [390, 74] on span "Brand Hashtags" at bounding box center [377, 77] width 53 height 7
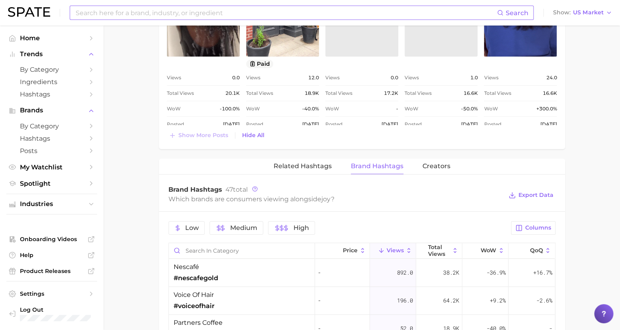
scroll to position [1210, 0]
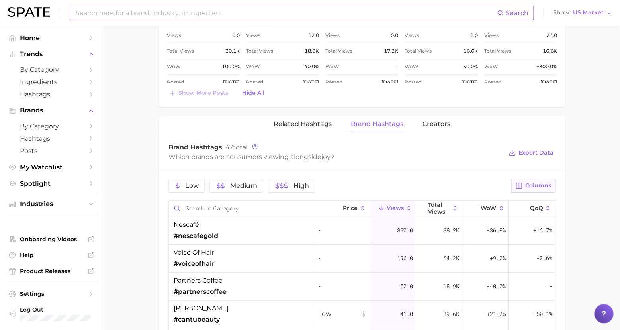
click at [525, 187] on button "Columns" at bounding box center [533, 186] width 44 height 14
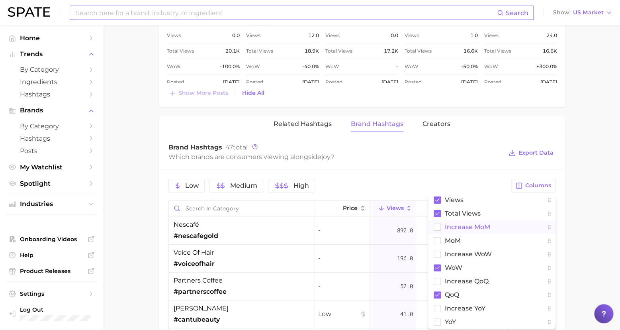
click at [467, 223] on span "increase MoM" at bounding box center [467, 226] width 45 height 7
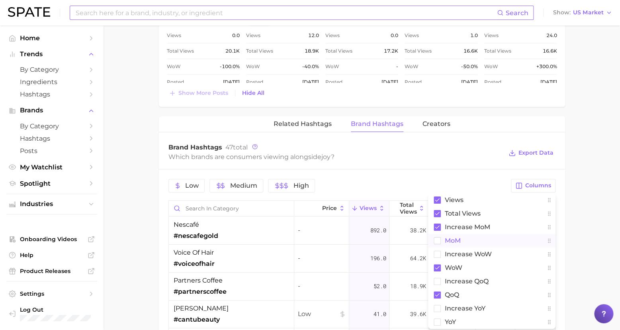
click at [451, 237] on span "MoM" at bounding box center [453, 240] width 16 height 7
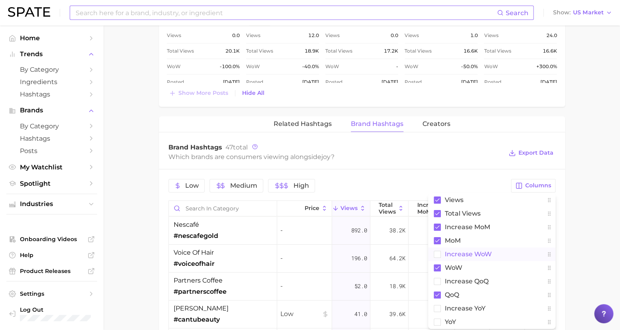
click at [456, 252] on span "Increase WoW" at bounding box center [468, 254] width 47 height 7
click at [459, 279] on span "increase QoQ" at bounding box center [467, 281] width 44 height 7
drag, startPoint x: 461, startPoint y: 305, endPoint x: 448, endPoint y: 312, distance: 14.5
click at [460, 305] on span "increase YoY" at bounding box center [465, 308] width 41 height 7
drag, startPoint x: 444, startPoint y: 318, endPoint x: 480, endPoint y: 311, distance: 36.9
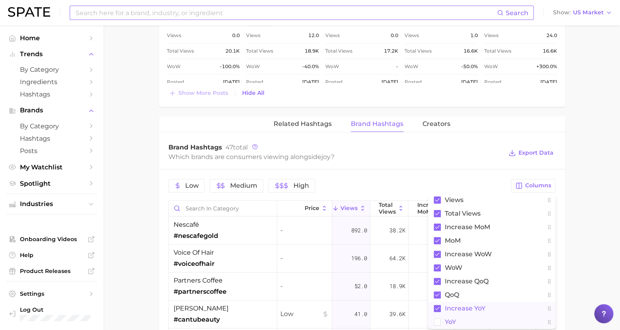
click at [445, 318] on span "YoY" at bounding box center [450, 321] width 11 height 7
drag, startPoint x: 576, startPoint y: 230, endPoint x: 571, endPoint y: 199, distance: 32.0
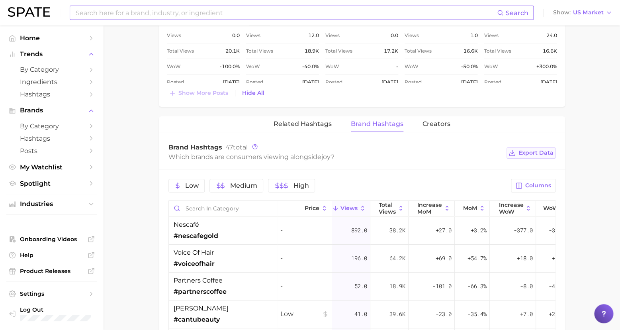
click at [532, 151] on span "Export Data" at bounding box center [536, 152] width 35 height 7
click at [427, 121] on span "Creators" at bounding box center [437, 123] width 28 height 7
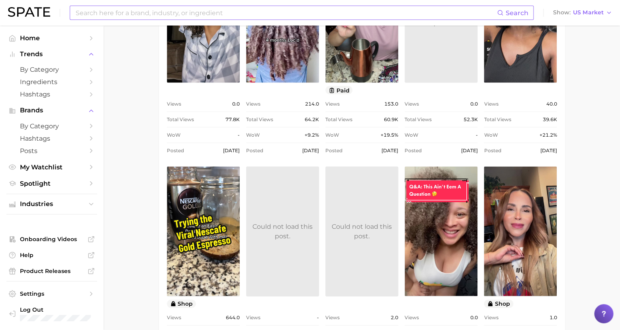
scroll to position [271, 0]
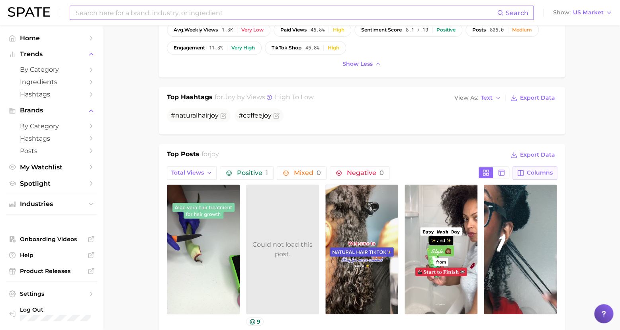
click at [540, 170] on span "Columns" at bounding box center [540, 172] width 26 height 7
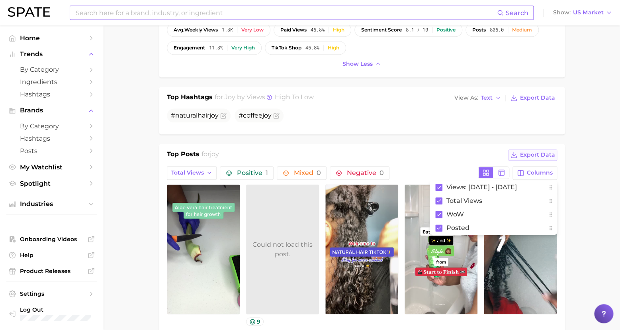
click at [541, 155] on span "Export Data" at bounding box center [537, 154] width 35 height 7
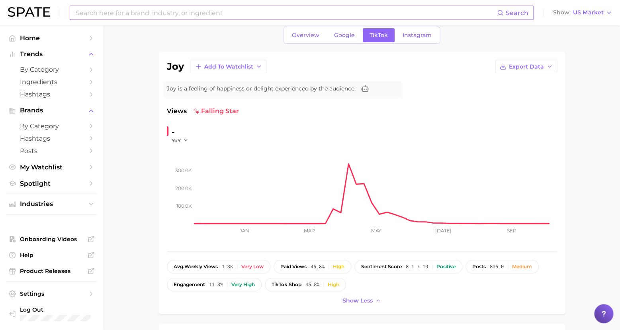
scroll to position [0, 0]
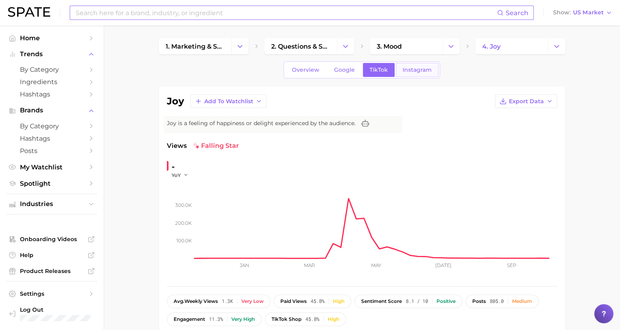
click at [420, 69] on span "Instagram" at bounding box center [417, 70] width 29 height 7
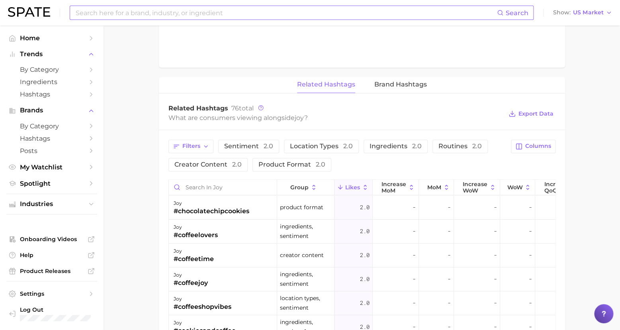
scroll to position [529, 0]
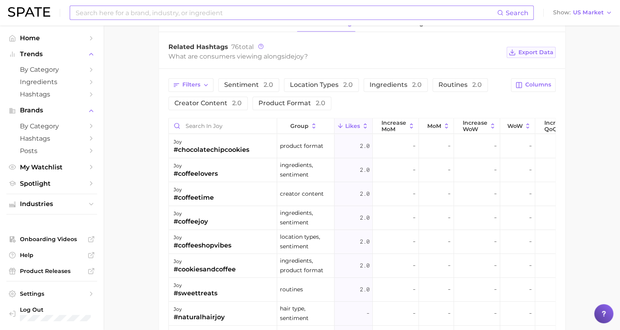
click at [548, 50] on span "Export Data" at bounding box center [536, 52] width 35 height 7
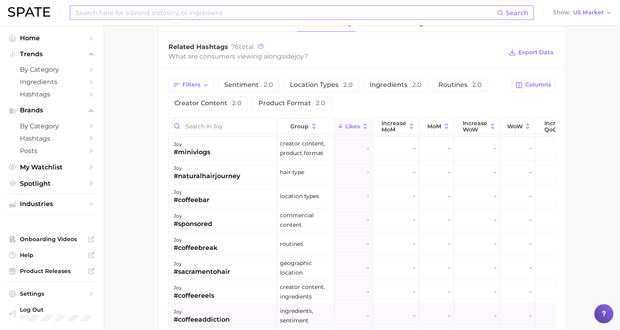
scroll to position [1042, 0]
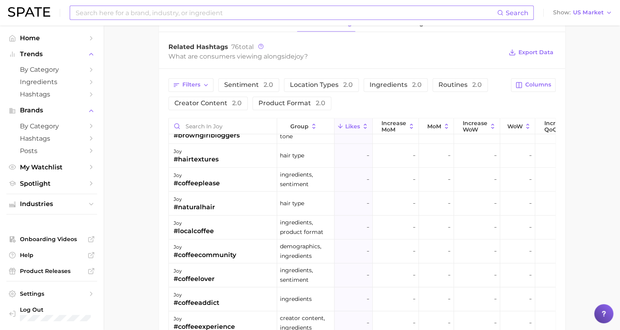
click at [57, 68] on span "by Category" at bounding box center [52, 70] width 64 height 8
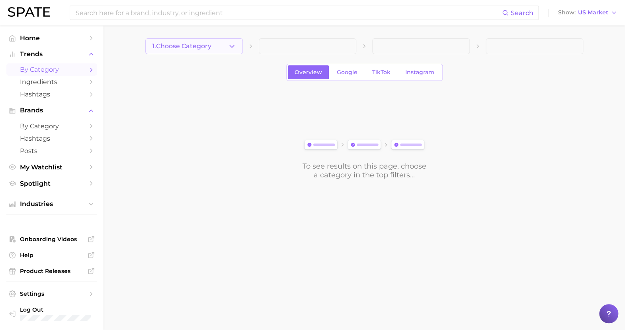
click at [228, 46] on button "1. Choose Category" at bounding box center [194, 46] width 98 height 16
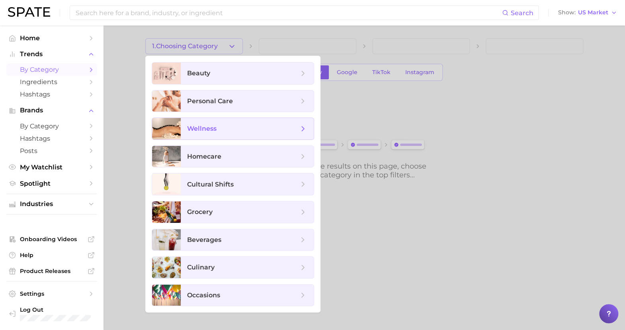
click at [267, 127] on span "wellness" at bounding box center [243, 128] width 112 height 9
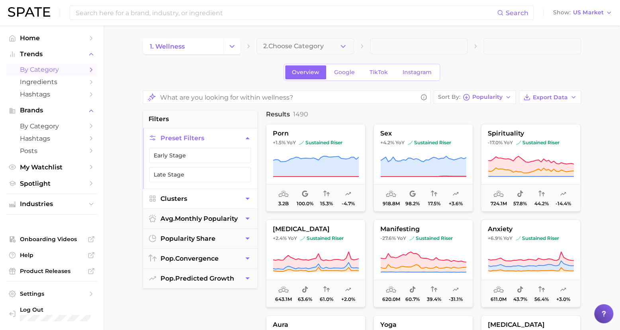
click at [241, 194] on button "Clusters" at bounding box center [200, 199] width 114 height 20
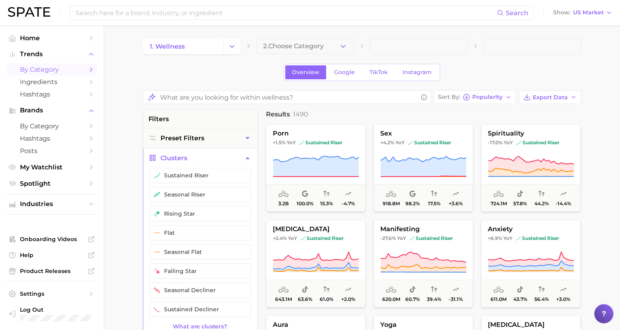
click at [595, 84] on main "1. wellness 2. Choose Category Overview Google TikTok Instagram Sort By Popular…" at bounding box center [362, 334] width 517 height 618
click at [555, 98] on span "Export Data" at bounding box center [550, 97] width 35 height 7
click at [598, 100] on main "1. wellness 2. Choose Category Overview Google TikTok Instagram Sort By Popular…" at bounding box center [362, 334] width 517 height 618
click at [550, 89] on div "1. wellness 2. Choose Category Overview Google TikTok Instagram Sort By Popular…" at bounding box center [362, 321] width 438 height 566
click at [487, 94] on div "Sort By Popularity" at bounding box center [470, 97] width 65 height 7
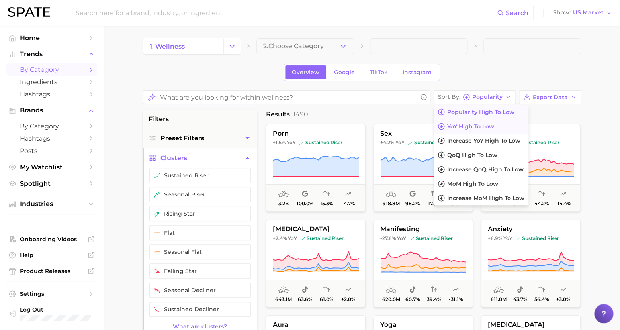
click at [494, 124] on span "YoY high to low" at bounding box center [470, 126] width 47 height 7
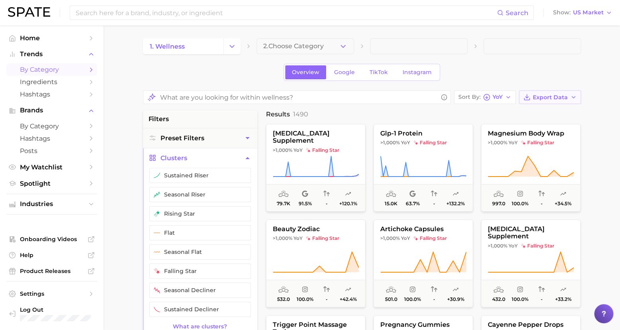
click at [562, 99] on span "Export Data" at bounding box center [550, 97] width 35 height 7
click at [535, 110] on span "Card Data CSV" at bounding box center [528, 112] width 42 height 7
click at [591, 202] on main "1. wellness 2. Choose Category Overview Google TikTok Instagram Sort By YoY Exp…" at bounding box center [362, 334] width 517 height 618
click at [497, 97] on div "Sort By [PERSON_NAME]" at bounding box center [480, 97] width 44 height 7
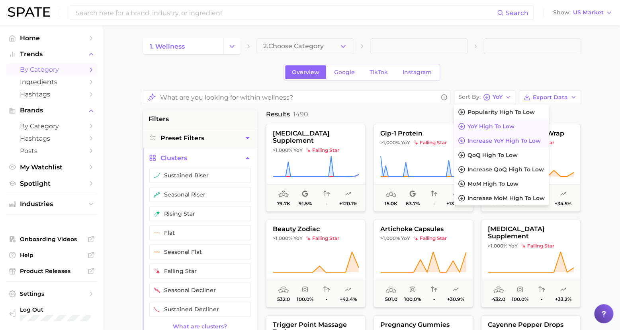
click at [507, 136] on button "Increase YoY high to low" at bounding box center [501, 140] width 95 height 14
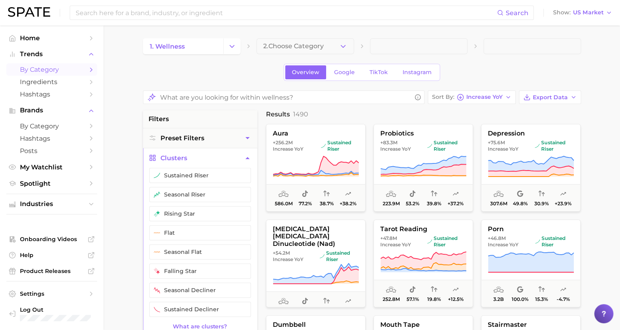
click at [596, 76] on main "1. wellness 2. Choose Category Overview Google TikTok Instagram Sort By Increas…" at bounding box center [362, 334] width 517 height 618
click at [556, 94] on span "Export Data" at bounding box center [550, 97] width 35 height 7
click at [548, 109] on button "Card Data CSV" at bounding box center [537, 112] width 88 height 14
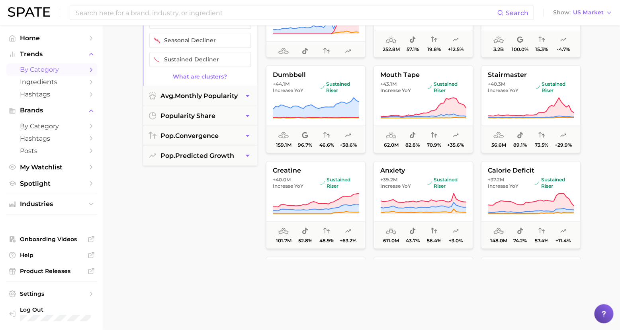
scroll to position [292, 0]
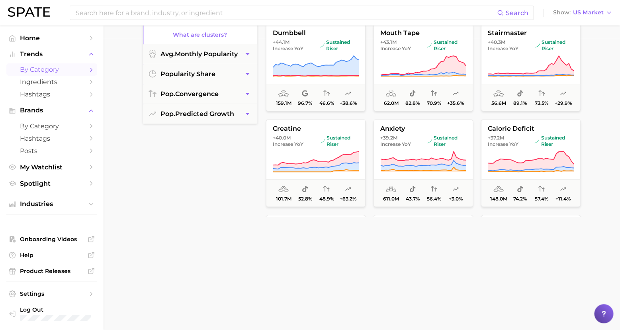
click at [598, 196] on main "1. wellness 2. Choose Category Overview Google TikTok Instagram Sort By Increas…" at bounding box center [362, 43] width 517 height 618
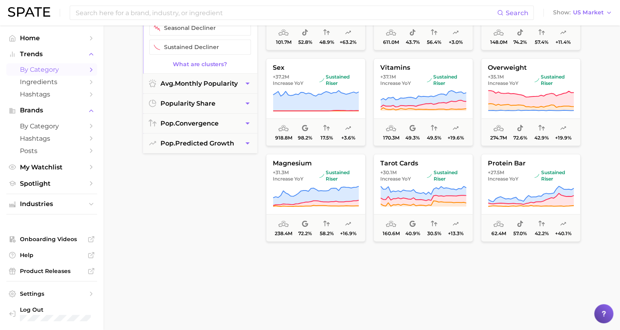
scroll to position [242, 0]
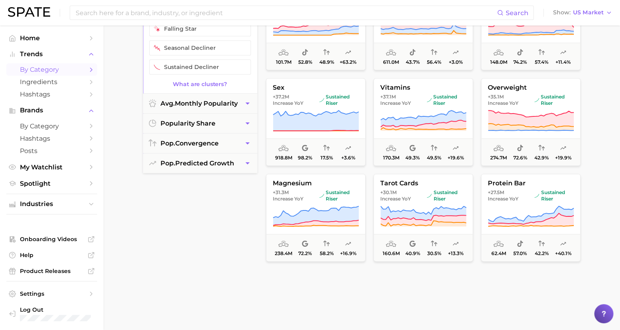
click at [603, 166] on main "1. wellness 2. Choose Category Overview Google TikTok Instagram Sort By Increas…" at bounding box center [362, 92] width 517 height 618
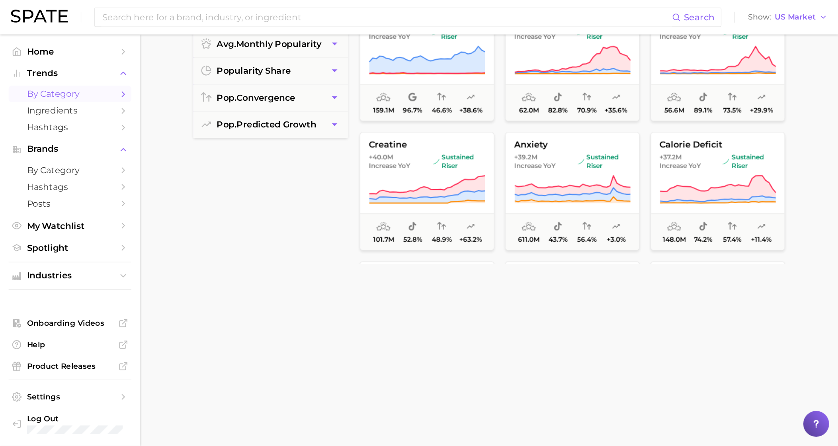
scroll to position [0, 0]
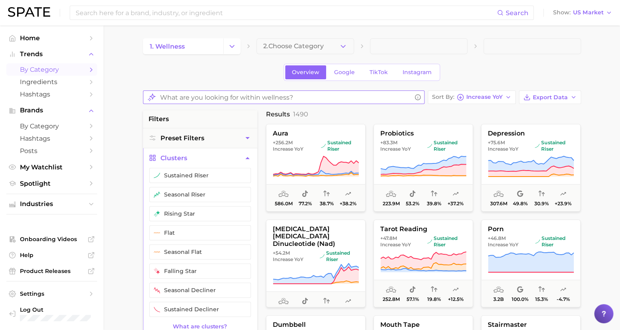
click at [391, 96] on input "What are you looking for within wellness?" at bounding box center [285, 98] width 251 height 16
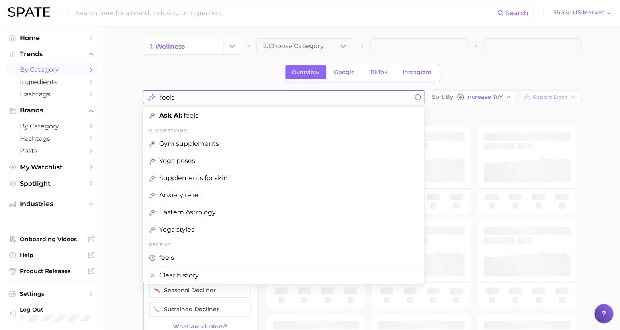
click at [207, 92] on input "feels" at bounding box center [285, 98] width 251 height 16
drag, startPoint x: 192, startPoint y: 96, endPoint x: 141, endPoint y: 88, distance: 51.7
click at [141, 88] on main "1. wellness 2. Choose Category Overview Google TikTok Instagram feels Ask AI: f…" at bounding box center [362, 328] width 517 height 607
type input "emotions"
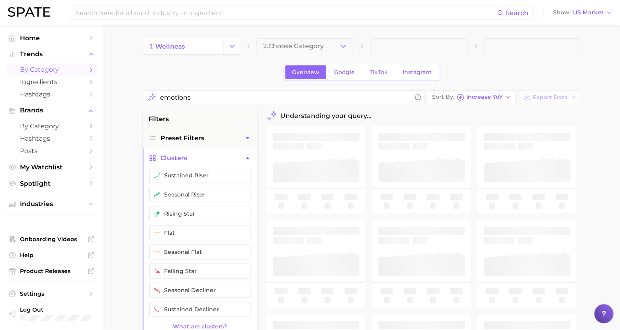
click at [608, 238] on main "1. wellness 2. Choose Category Overview Google TikTok Instagram emotions Sort B…" at bounding box center [362, 328] width 517 height 607
click at [317, 40] on button "2. Choose Category" at bounding box center [305, 46] width 98 height 16
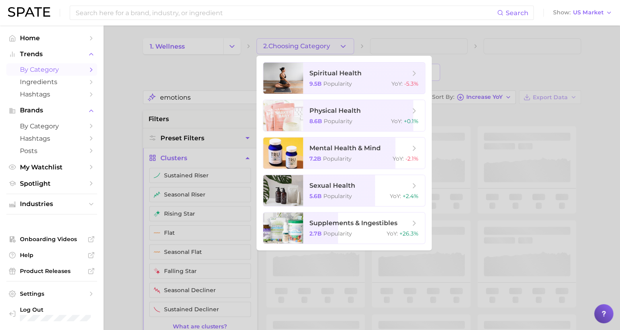
click at [540, 80] on div at bounding box center [310, 165] width 620 height 330
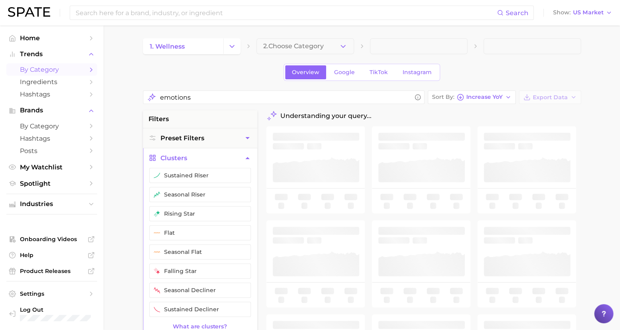
click at [248, 155] on icon "button" at bounding box center [247, 158] width 8 height 8
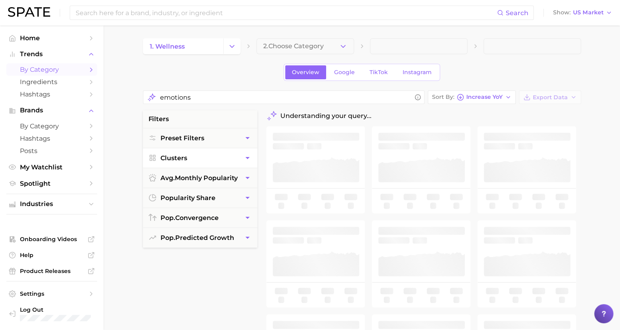
click at [607, 124] on main "1. wellness 2. Choose Category Overview Google TikTok Instagram emotions Sort B…" at bounding box center [362, 328] width 517 height 607
click at [411, 96] on input "emotions" at bounding box center [285, 98] width 251 height 16
click at [231, 48] on icon "Change Category" at bounding box center [232, 46] width 8 height 8
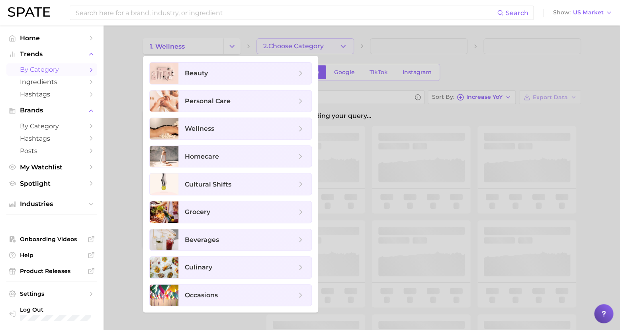
click at [284, 49] on div at bounding box center [310, 165] width 620 height 330
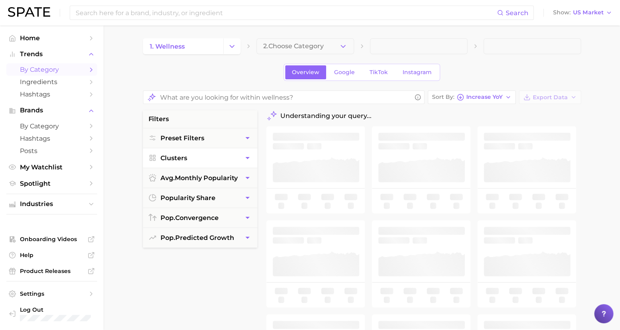
click at [293, 45] on span "2. Choose Category" at bounding box center [293, 46] width 61 height 7
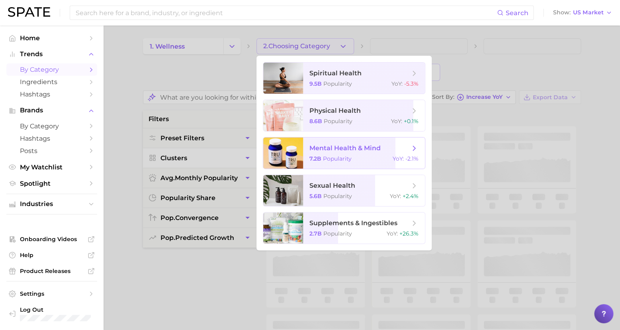
click at [278, 146] on div at bounding box center [283, 152] width 40 height 31
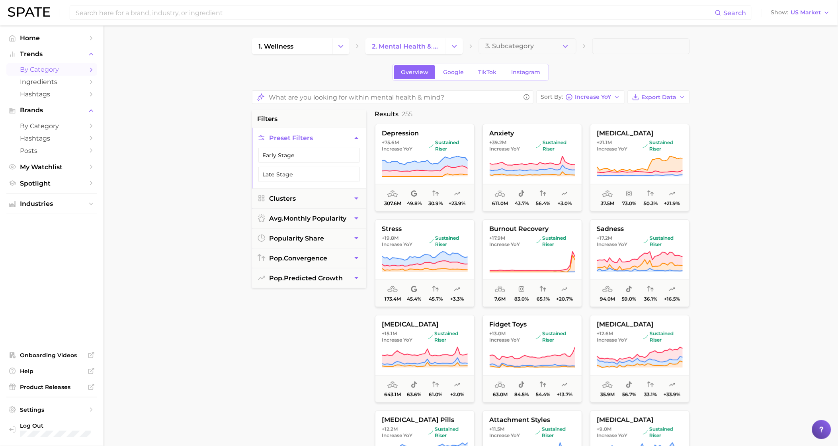
click at [625, 179] on main "1. wellness 2. mental health & mind 3. Subcategory Overview Google TikTok Insta…" at bounding box center [471, 334] width 735 height 618
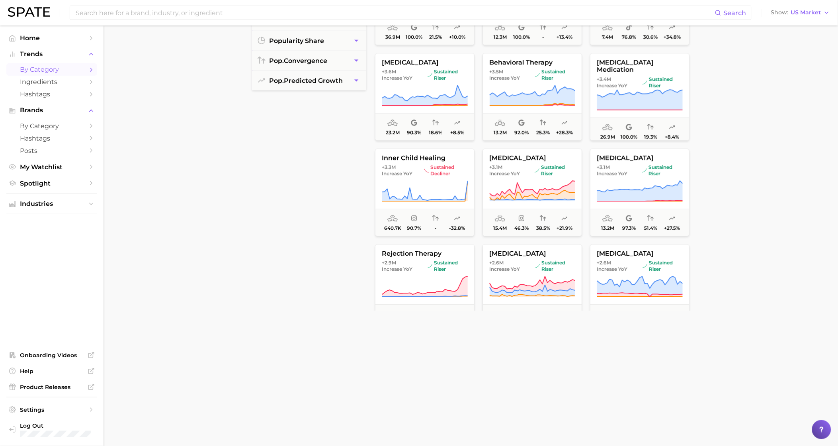
scroll to position [718, 0]
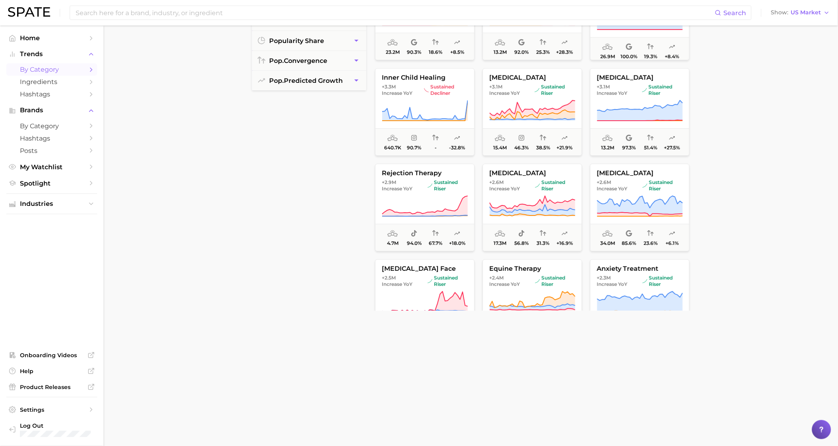
click at [625, 186] on main "1. wellness 2. mental health & mind 3. Subcategory Overview Google TikTok Insta…" at bounding box center [471, 137] width 735 height 618
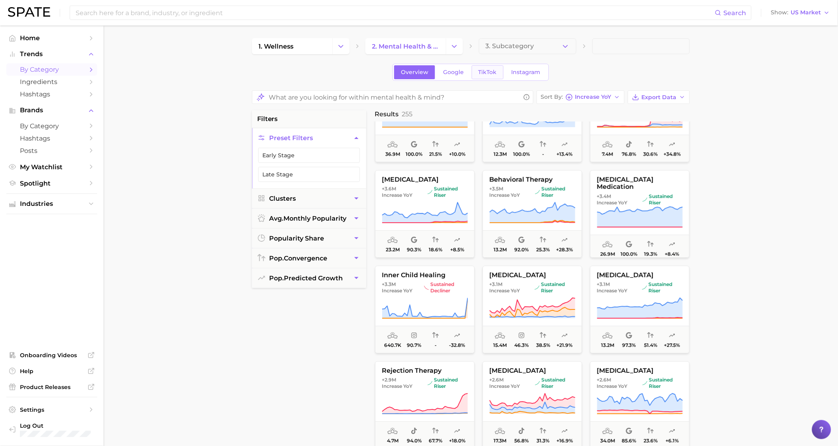
click at [487, 71] on span "TikTok" at bounding box center [488, 72] width 18 height 7
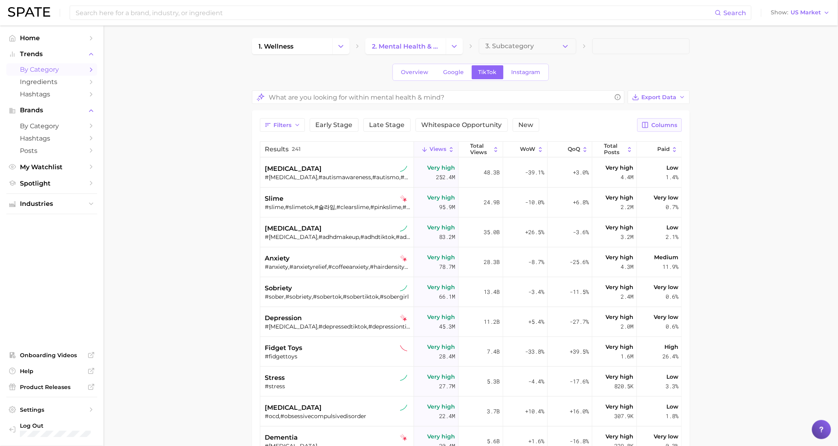
click at [625, 129] on span "Columns" at bounding box center [665, 125] width 26 height 7
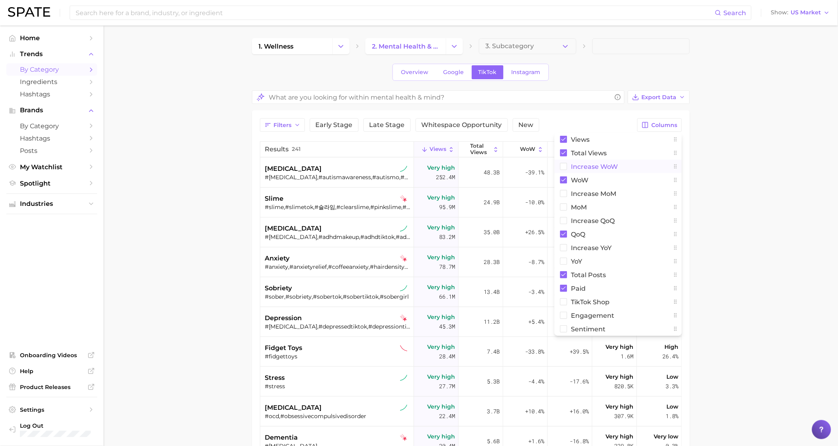
click at [591, 166] on span "Increase WoW" at bounding box center [595, 166] width 47 height 7
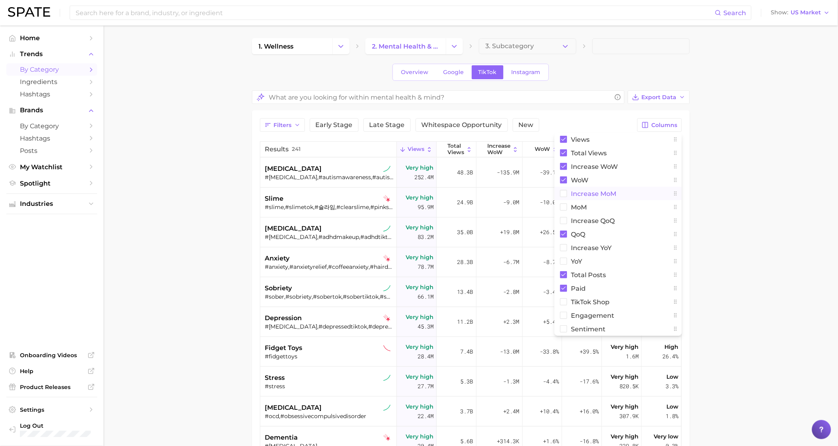
drag, startPoint x: 594, startPoint y: 189, endPoint x: 595, endPoint y: 200, distance: 10.8
click at [594, 190] on button "increase MoM" at bounding box center [618, 194] width 127 height 14
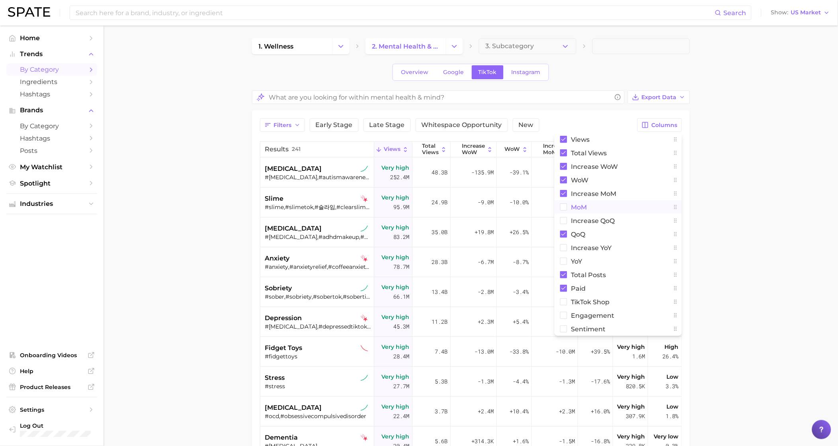
click at [578, 210] on span "MoM" at bounding box center [580, 207] width 16 height 7
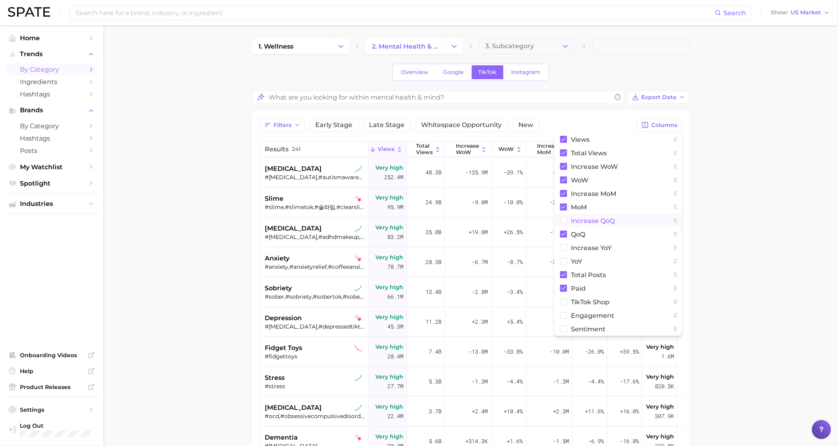
click at [583, 222] on span "increase QoQ" at bounding box center [594, 220] width 44 height 7
click at [584, 249] on span "increase YoY" at bounding box center [592, 248] width 41 height 7
click at [575, 259] on span "YoY" at bounding box center [577, 261] width 11 height 7
click at [594, 302] on span "TikTok Shop" at bounding box center [591, 302] width 39 height 7
drag, startPoint x: 584, startPoint y: 315, endPoint x: 585, endPoint y: 325, distance: 10.0
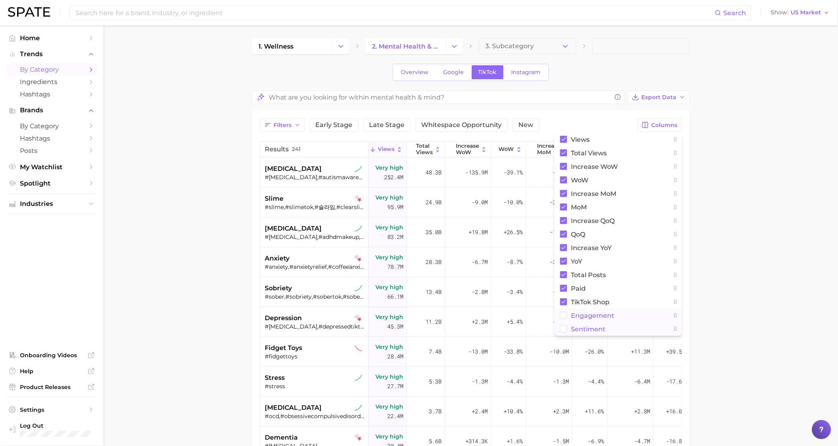
click at [584, 315] on span "engagement" at bounding box center [593, 315] width 43 height 7
click at [585, 329] on span "Sentiment" at bounding box center [589, 329] width 35 height 7
click at [625, 290] on main "1. wellness 2. mental health & mind 3. Subcategory Overview Google TikTok Insta…" at bounding box center [471, 330] width 735 height 610
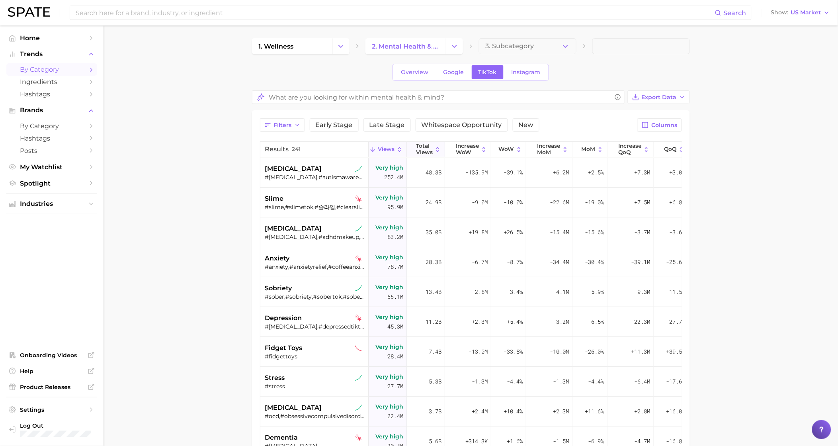
click at [432, 143] on button "Total Views" at bounding box center [426, 150] width 38 height 16
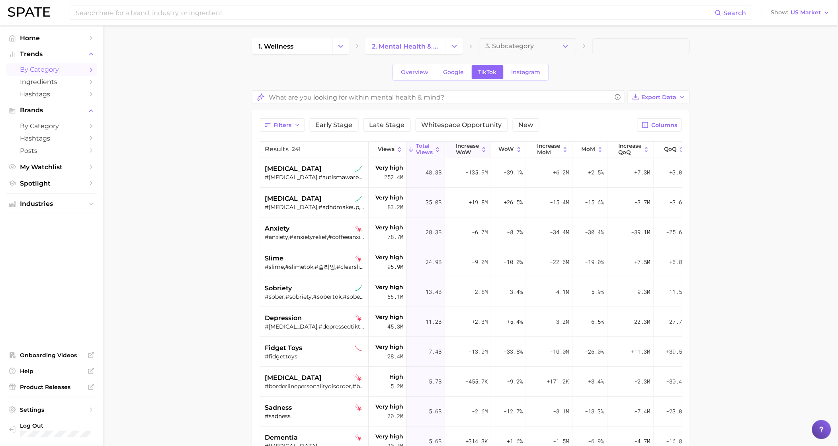
drag, startPoint x: 468, startPoint y: 147, endPoint x: 463, endPoint y: 147, distance: 4.8
click at [468, 147] on span "Increase WoW" at bounding box center [467, 149] width 23 height 12
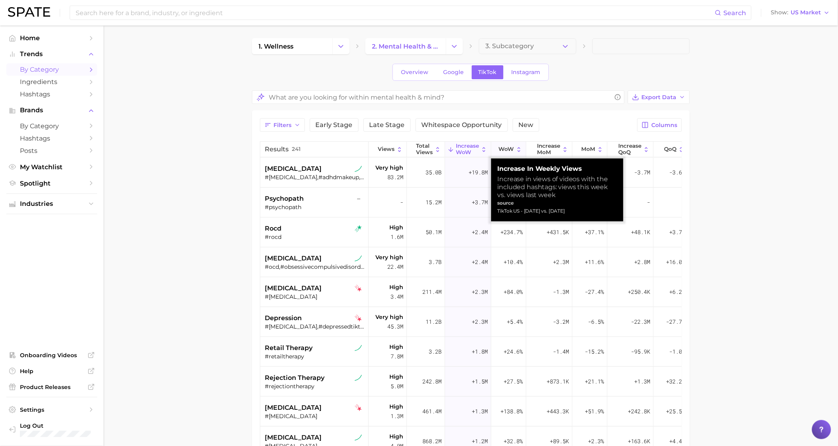
click at [506, 148] on span "WoW" at bounding box center [507, 149] width 16 height 6
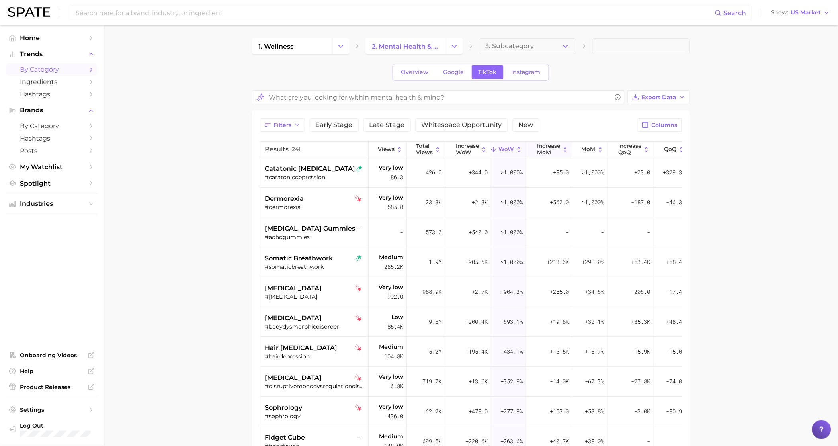
click at [546, 145] on span "increase MoM" at bounding box center [548, 149] width 23 height 12
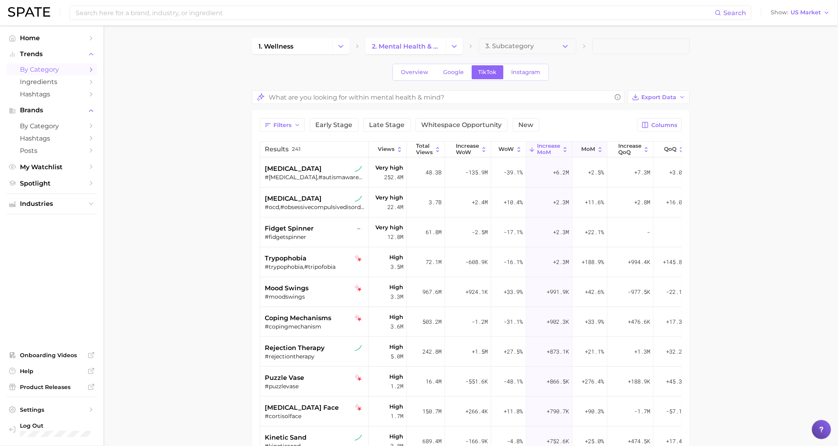
click at [589, 147] on span "MoM" at bounding box center [588, 149] width 14 height 6
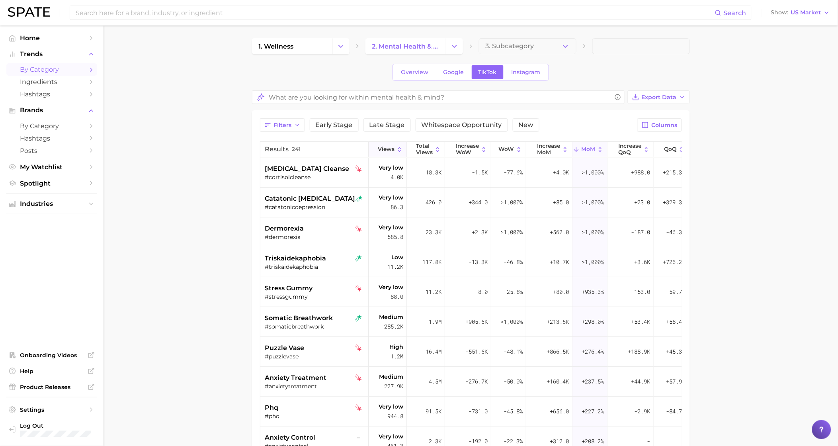
click at [391, 148] on span "Views" at bounding box center [386, 149] width 17 height 6
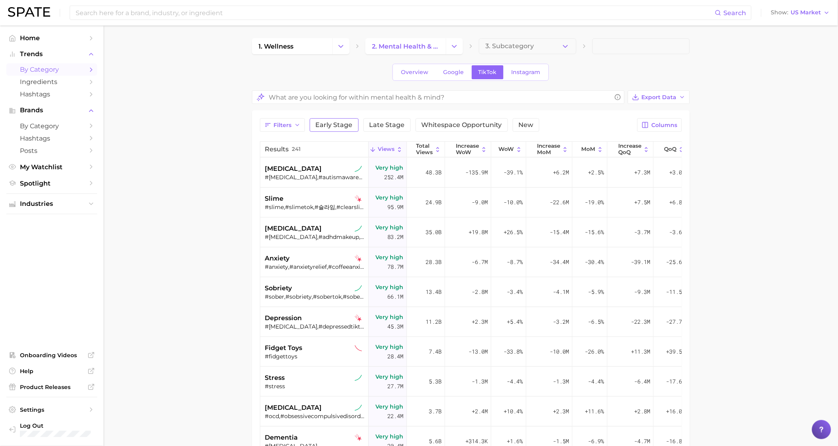
click at [339, 124] on span "Early Stage" at bounding box center [334, 125] width 37 height 6
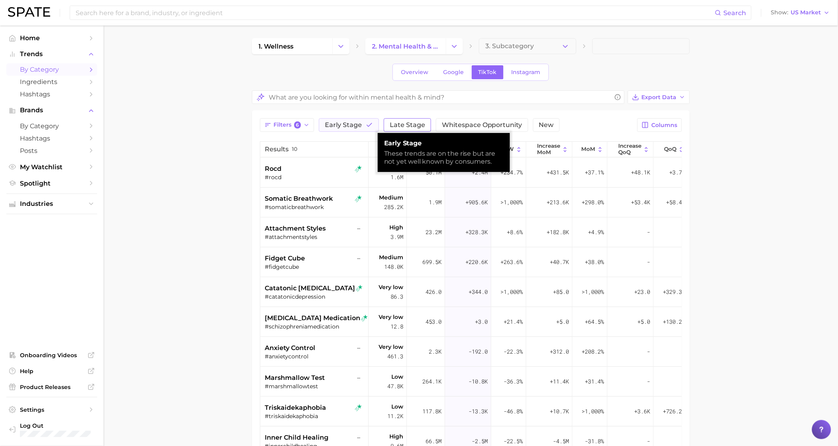
click at [399, 124] on span "Late Stage" at bounding box center [407, 125] width 35 height 6
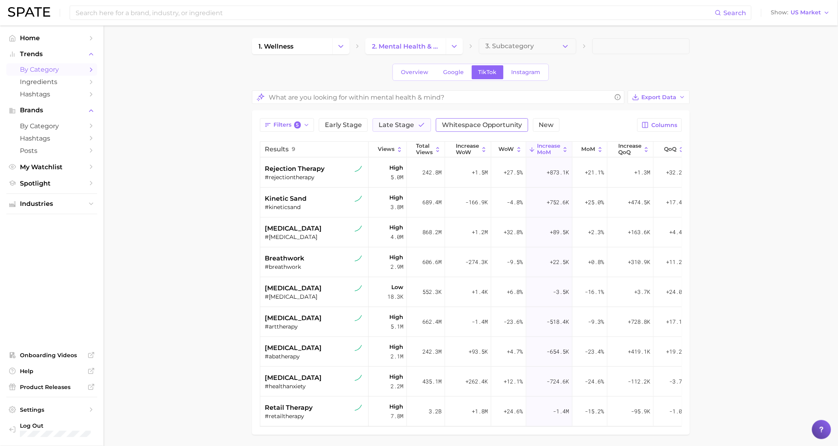
click at [468, 127] on span "Whitespace Opportunity" at bounding box center [482, 125] width 80 height 6
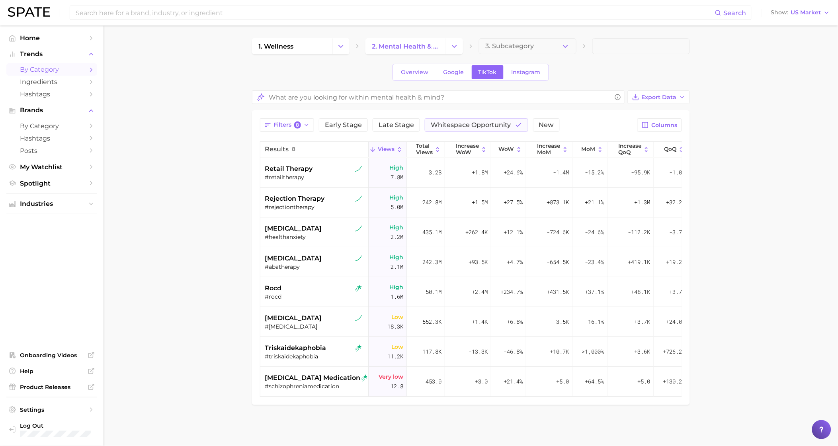
click at [625, 253] on main "1. wellness 2. mental health & mind 3. Subcategory Overview Google TikTok Insta…" at bounding box center [471, 234] width 735 height 419
click at [288, 227] on span "[MEDICAL_DATA]" at bounding box center [293, 229] width 57 height 10
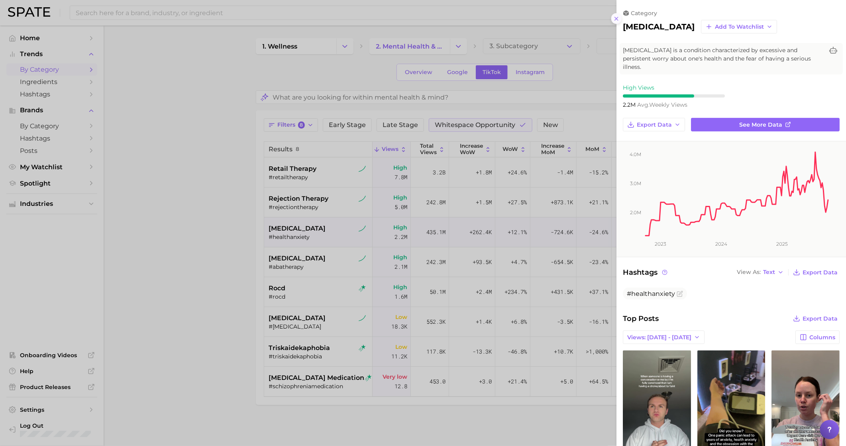
click at [618, 16] on icon at bounding box center [616, 19] width 6 height 6
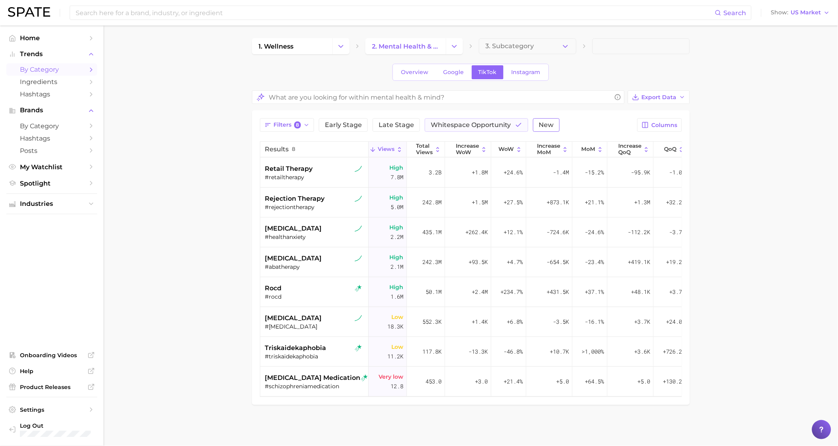
click at [539, 127] on span "New" at bounding box center [546, 125] width 15 height 6
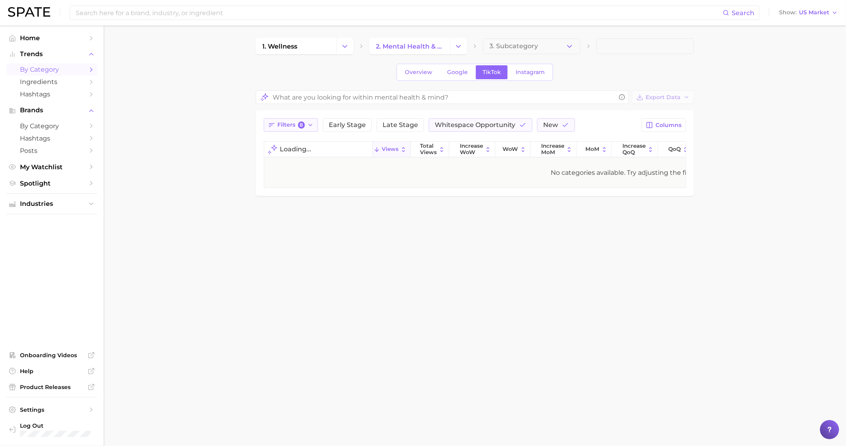
click at [301, 122] on span "8" at bounding box center [301, 124] width 7 height 7
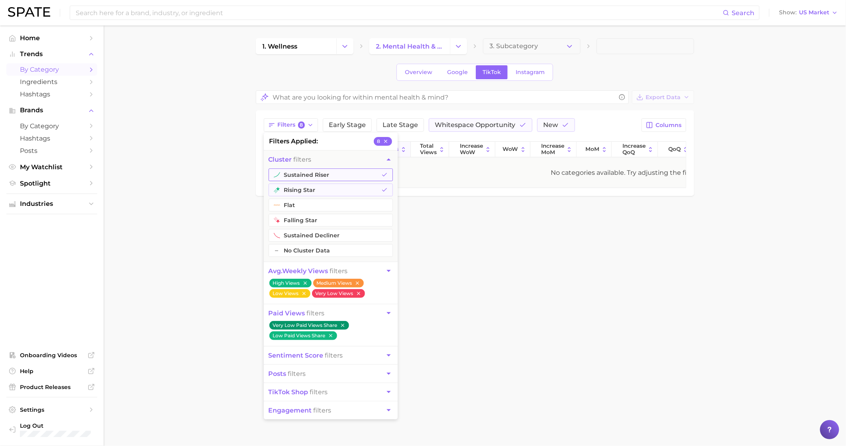
click at [385, 175] on icon "button" at bounding box center [384, 175] width 6 height 6
click at [387, 193] on icon "button" at bounding box center [384, 190] width 6 height 6
click at [340, 328] on icon "button" at bounding box center [343, 326] width 6 height 6
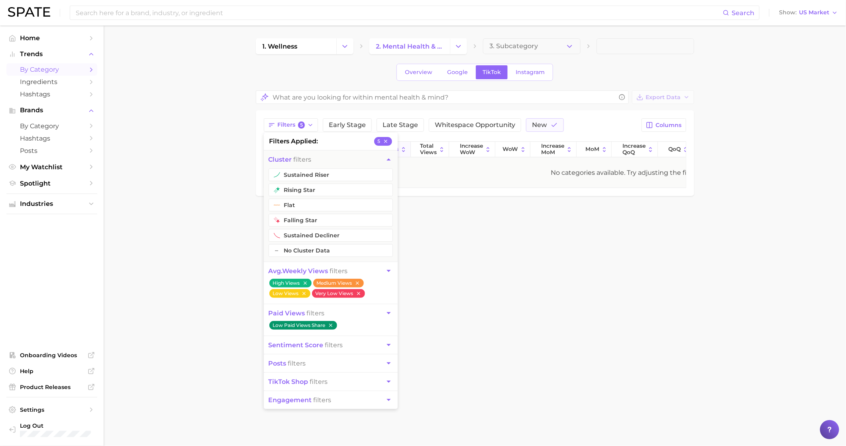
click at [328, 328] on icon "button" at bounding box center [331, 326] width 6 height 6
click at [356, 296] on icon "button" at bounding box center [359, 294] width 6 height 6
click at [355, 285] on icon "button" at bounding box center [356, 283] width 3 height 3
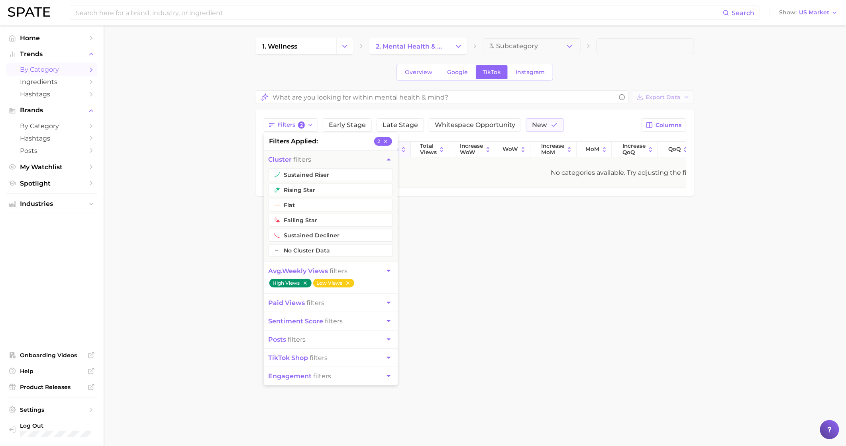
click at [303, 285] on icon "button" at bounding box center [304, 283] width 3 height 3
click at [301, 286] on icon "button" at bounding box center [304, 283] width 6 height 6
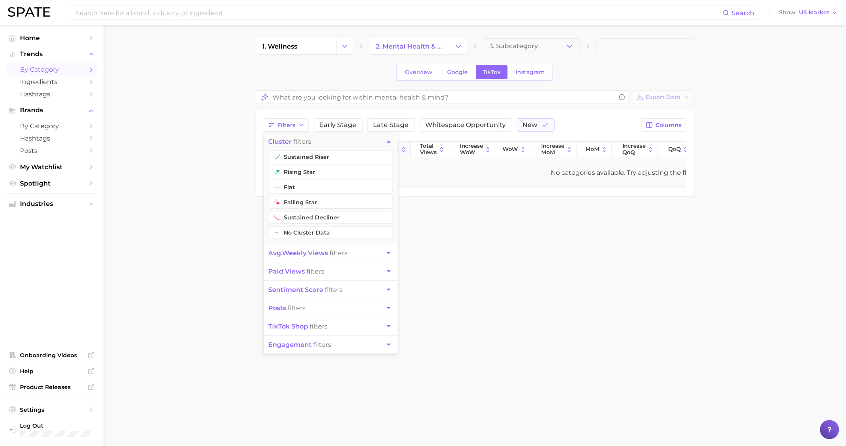
click at [493, 327] on body "Search Show US Market Home Trends by Category Ingredients Hashtags Brands by Ca…" at bounding box center [423, 223] width 846 height 446
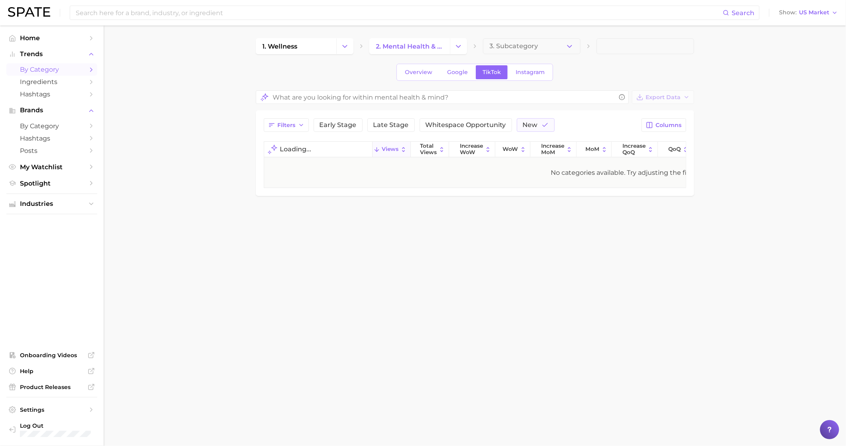
click at [625, 167] on main "1. wellness 2. mental health & mind 3. Subcategory Overview Google TikTok Insta…" at bounding box center [475, 130] width 742 height 210
click at [540, 70] on link "Instagram" at bounding box center [530, 72] width 43 height 14
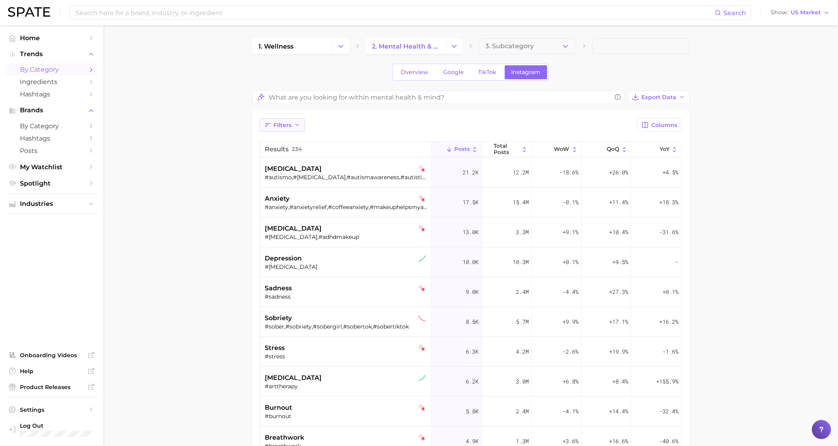
click at [277, 130] on button "Filters" at bounding box center [282, 125] width 45 height 14
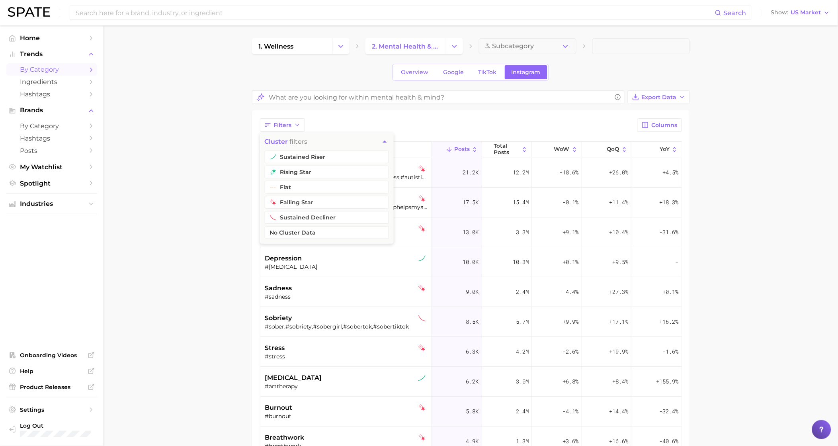
click at [442, 115] on div "Filters cluster filters sustained riser rising star flat falling star sustained…" at bounding box center [471, 352] width 438 height 485
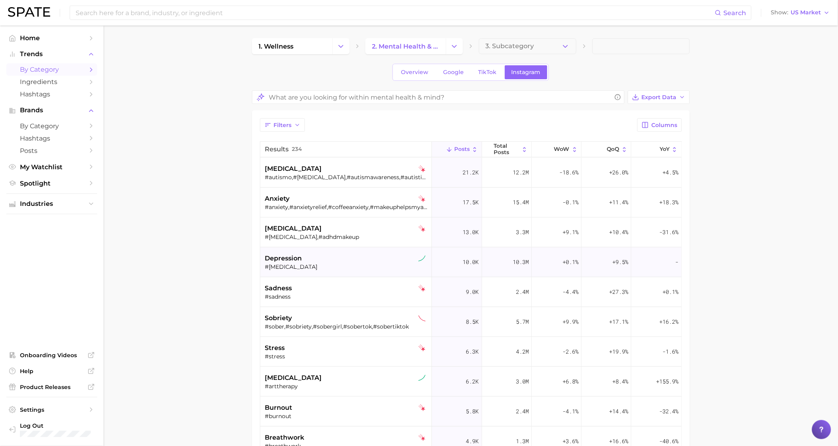
click at [344, 267] on div "#[MEDICAL_DATA]" at bounding box center [347, 266] width 164 height 7
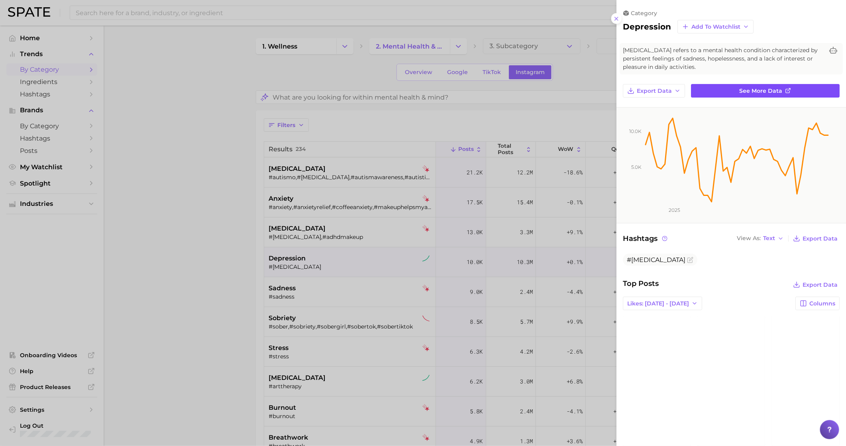
click at [625, 92] on span "See more data" at bounding box center [760, 91] width 43 height 7
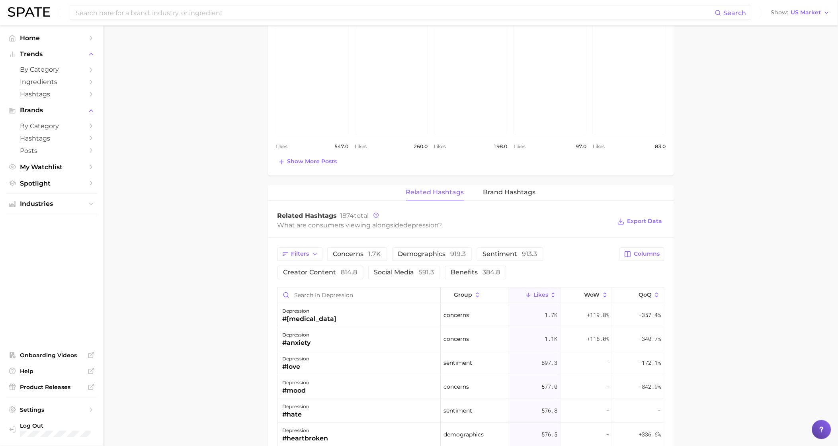
scroll to position [507, 0]
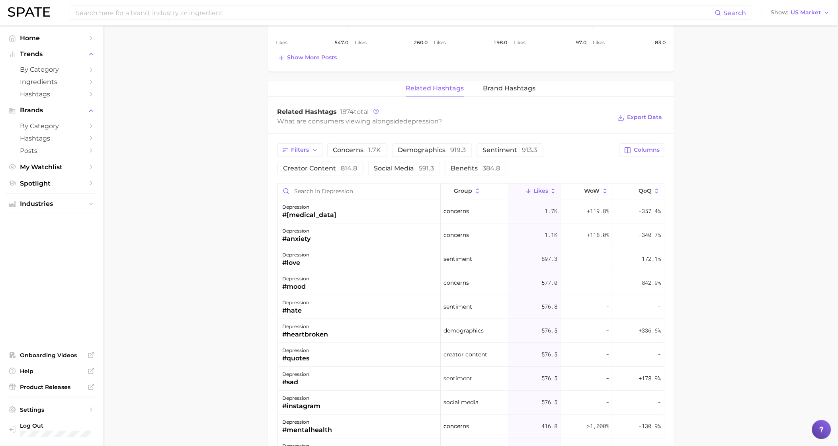
drag, startPoint x: 513, startPoint y: 82, endPoint x: 534, endPoint y: 87, distance: 22.4
click at [513, 85] on span "Brand Hashtags" at bounding box center [509, 88] width 53 height 7
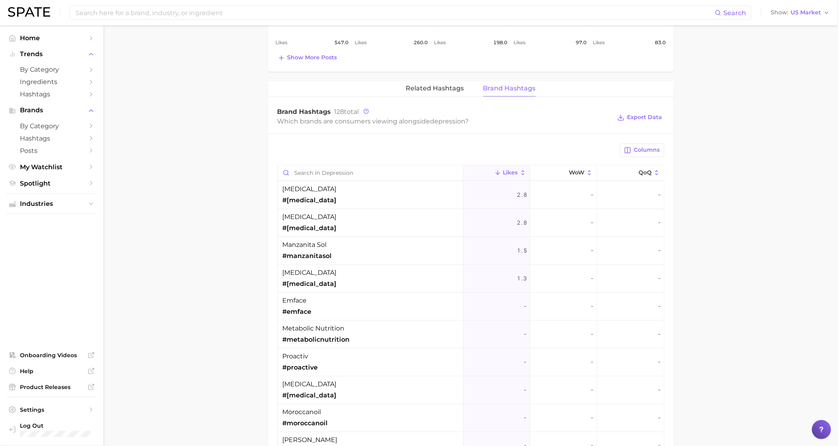
click at [625, 210] on main "1. mental health & mind 2. mental health concerns 3. [MEDICAL_DATA] concerns 4.…" at bounding box center [471, 89] width 735 height 1142
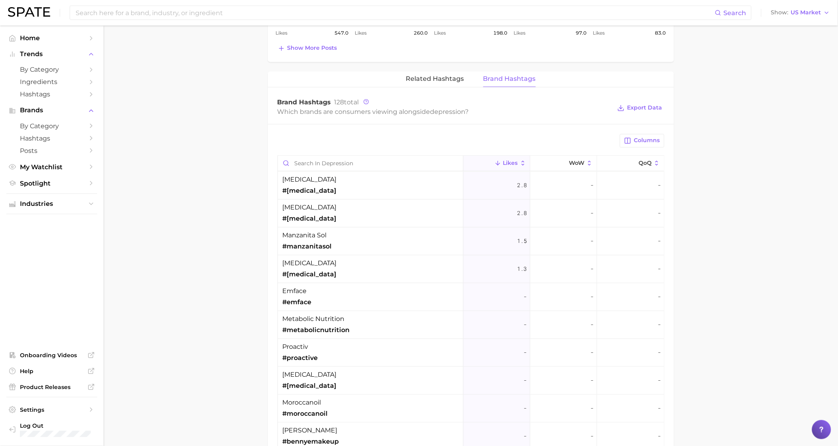
scroll to position [574, 0]
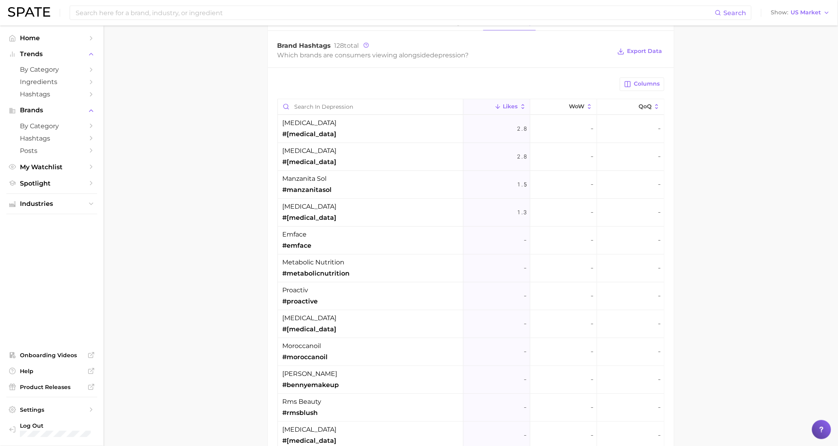
click at [625, 207] on main "1. mental health & mind 2. mental health concerns 3. [MEDICAL_DATA] concerns 4.…" at bounding box center [471, 23] width 735 height 1142
click at [625, 205] on main "1. mental health & mind 2. mental health concerns 3. [MEDICAL_DATA] concerns 4.…" at bounding box center [471, 23] width 735 height 1142
